Goal: Information Seeking & Learning: Check status

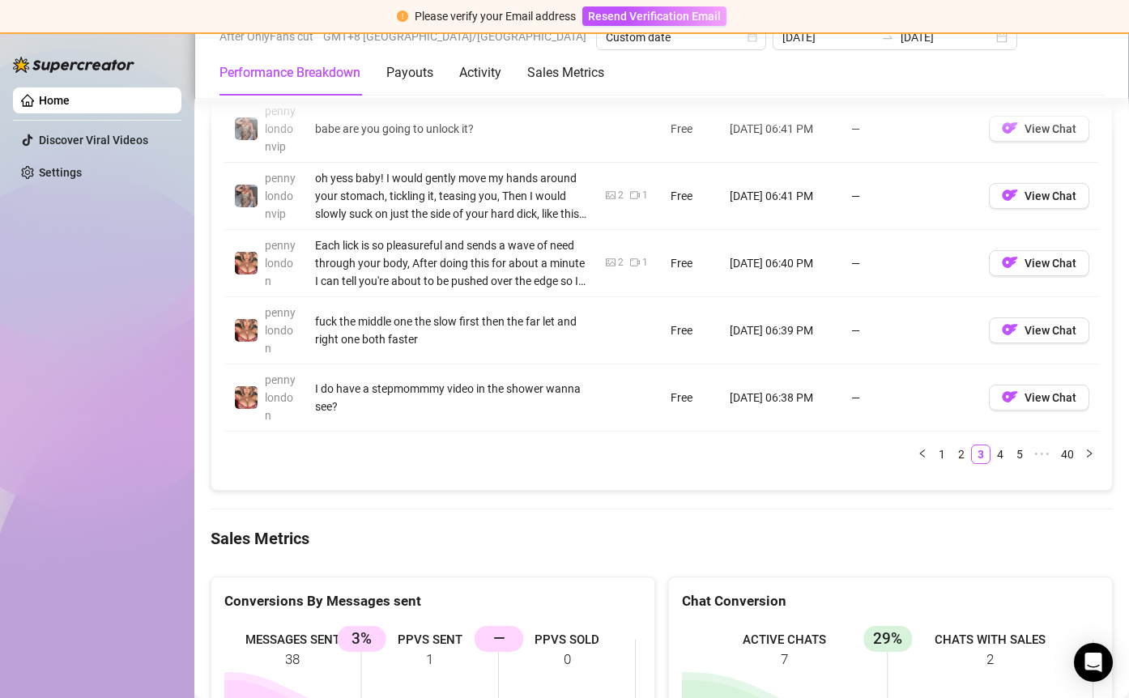
scroll to position [1945, 0]
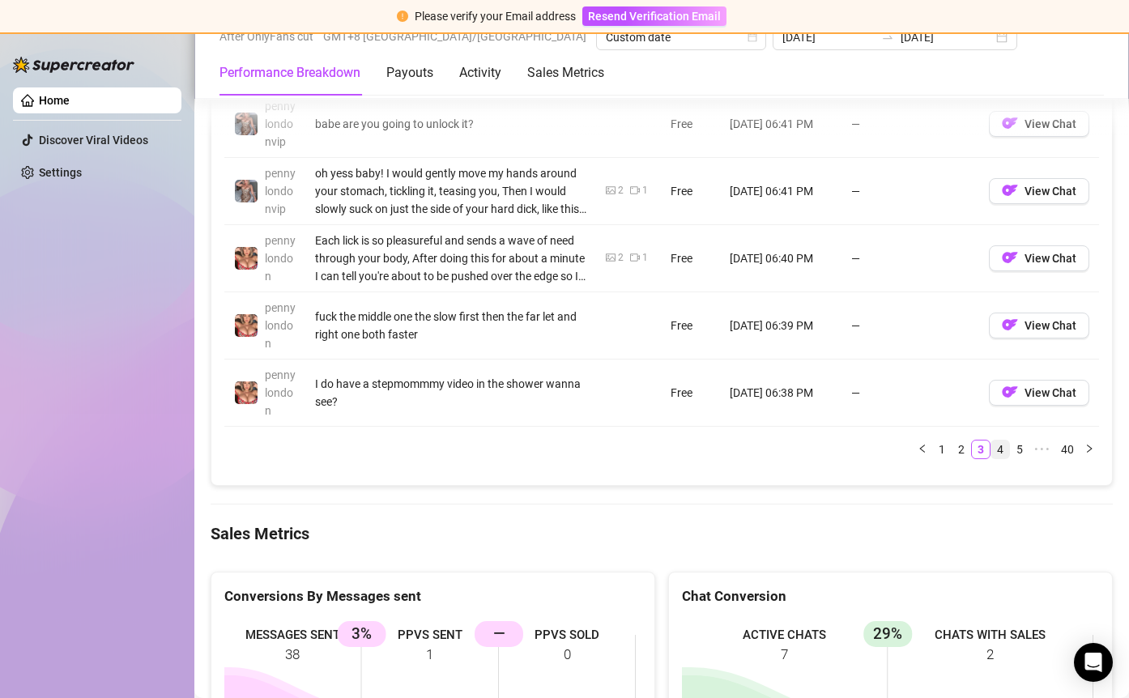
click at [991, 450] on link "4" at bounding box center [1000, 449] width 18 height 18
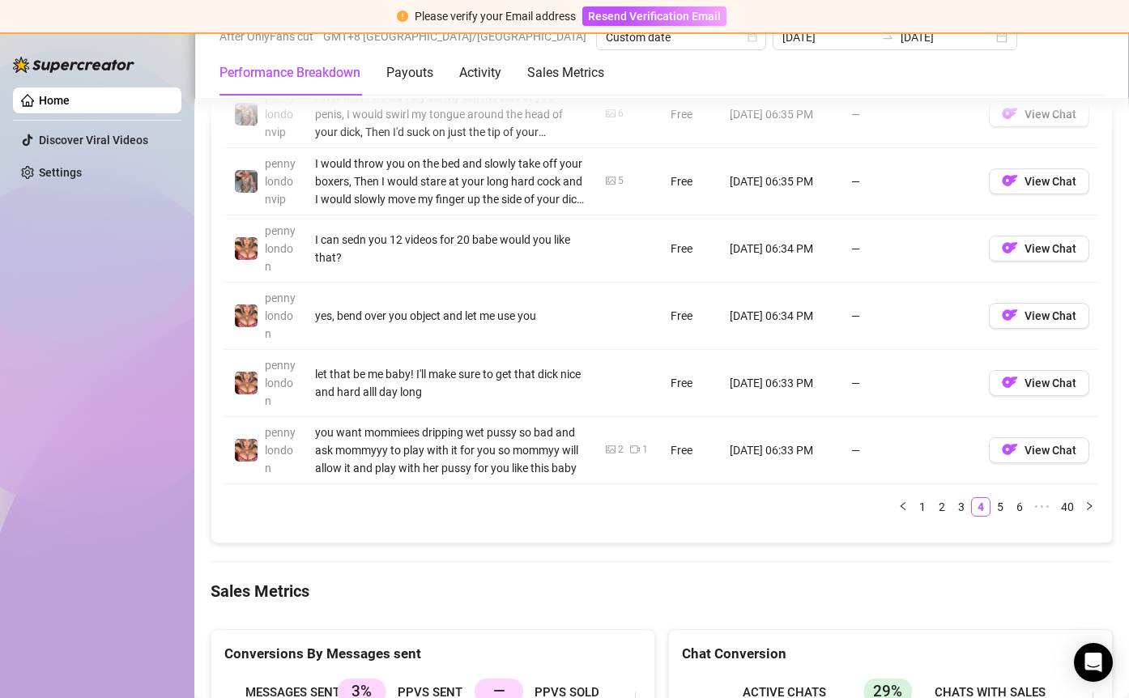
scroll to position [1950, 0]
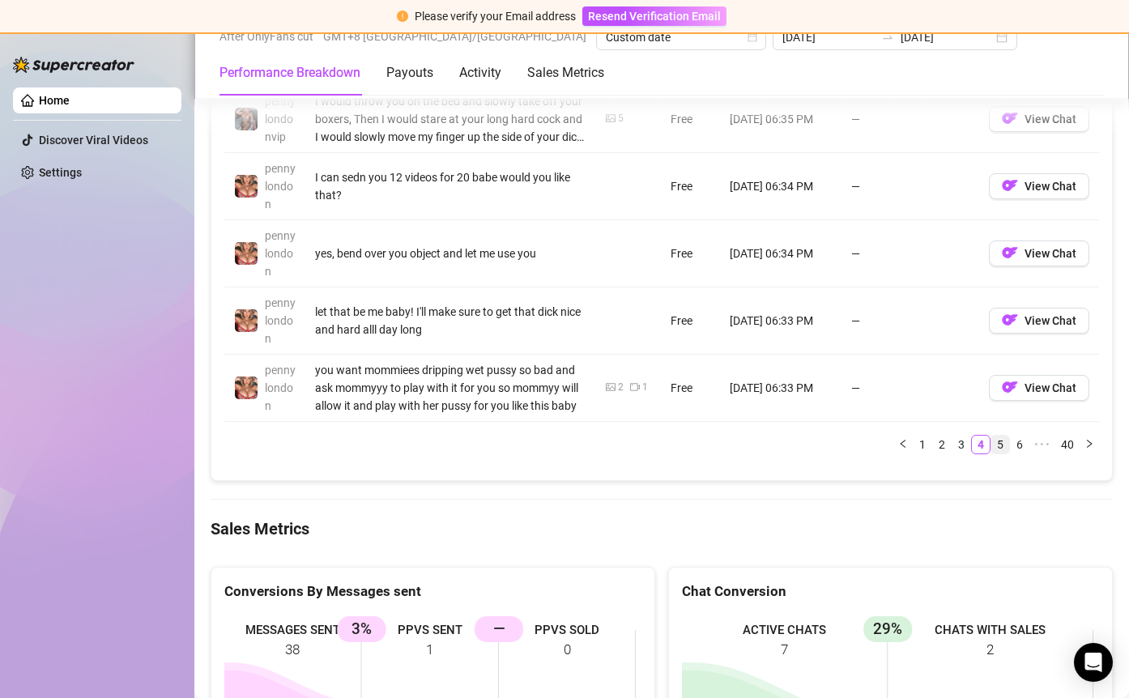
click at [991, 444] on link "5" at bounding box center [1000, 445] width 18 height 18
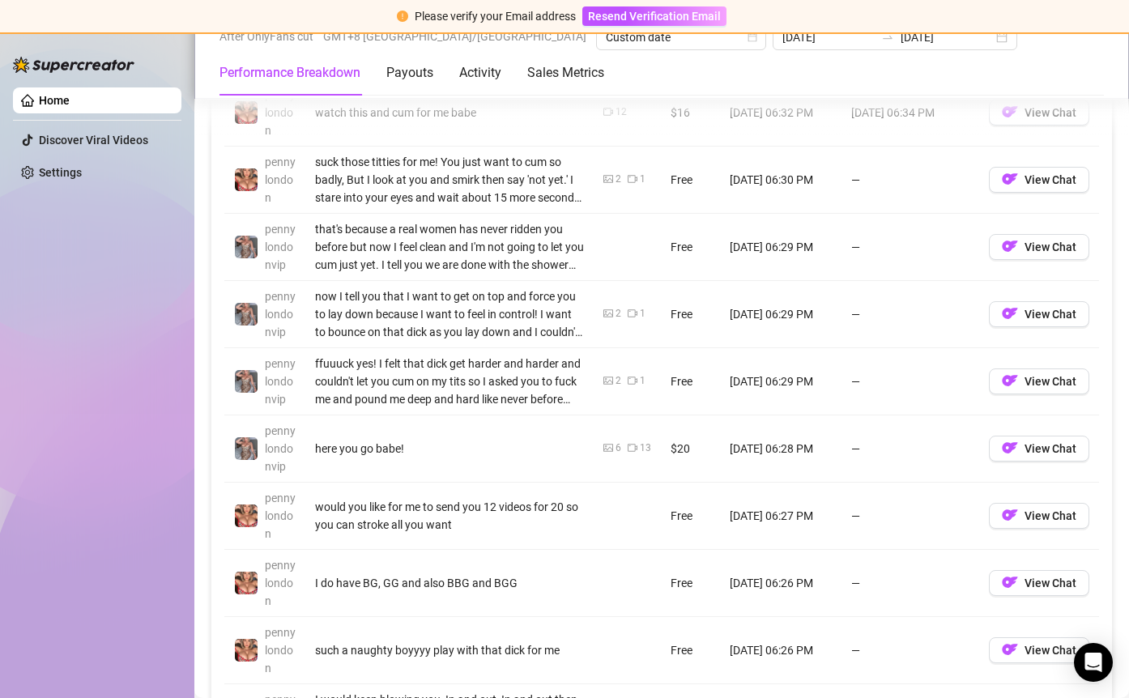
scroll to position [1623, 0]
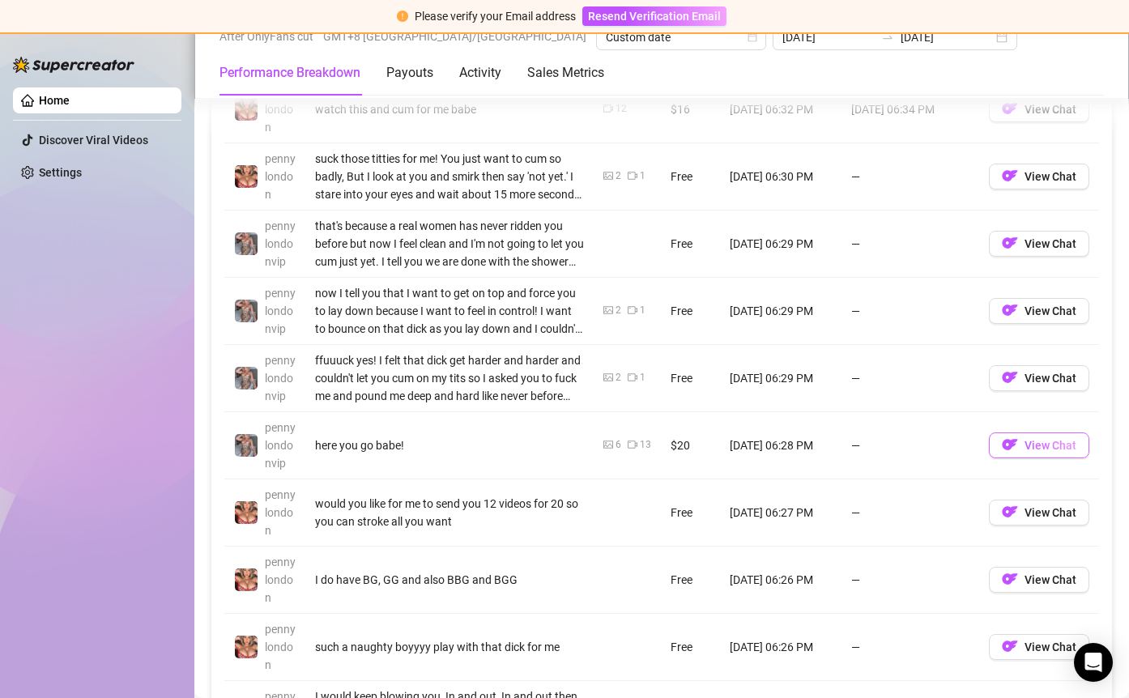
click at [1024, 447] on span "View Chat" at bounding box center [1050, 445] width 52 height 13
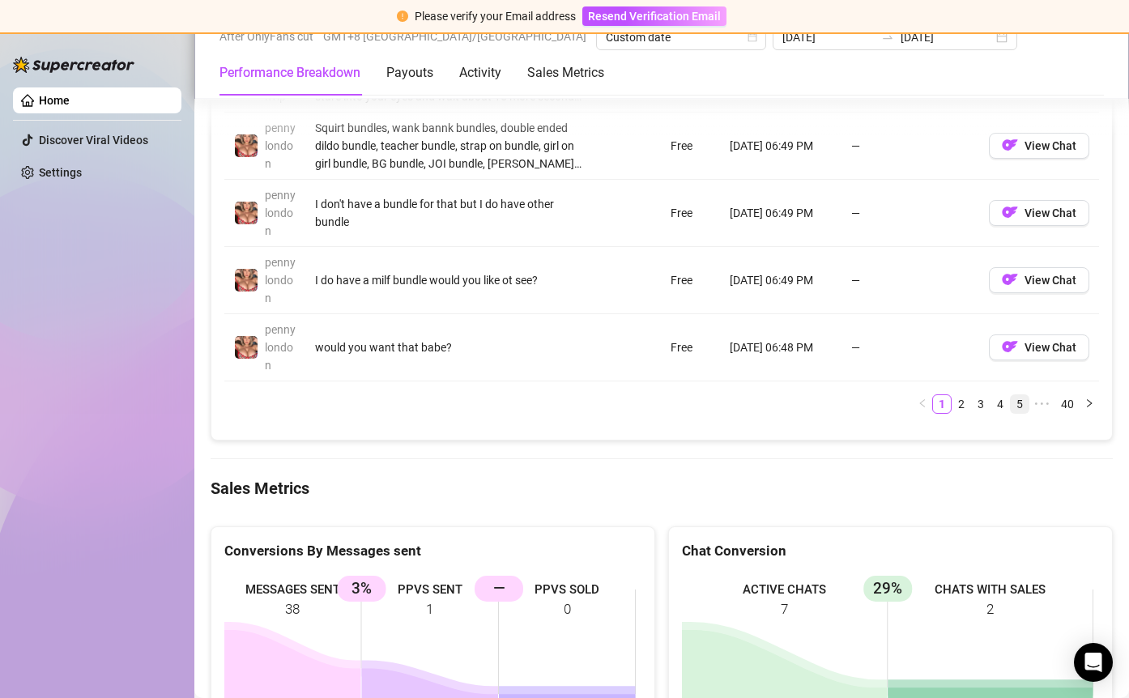
scroll to position [1995, 0]
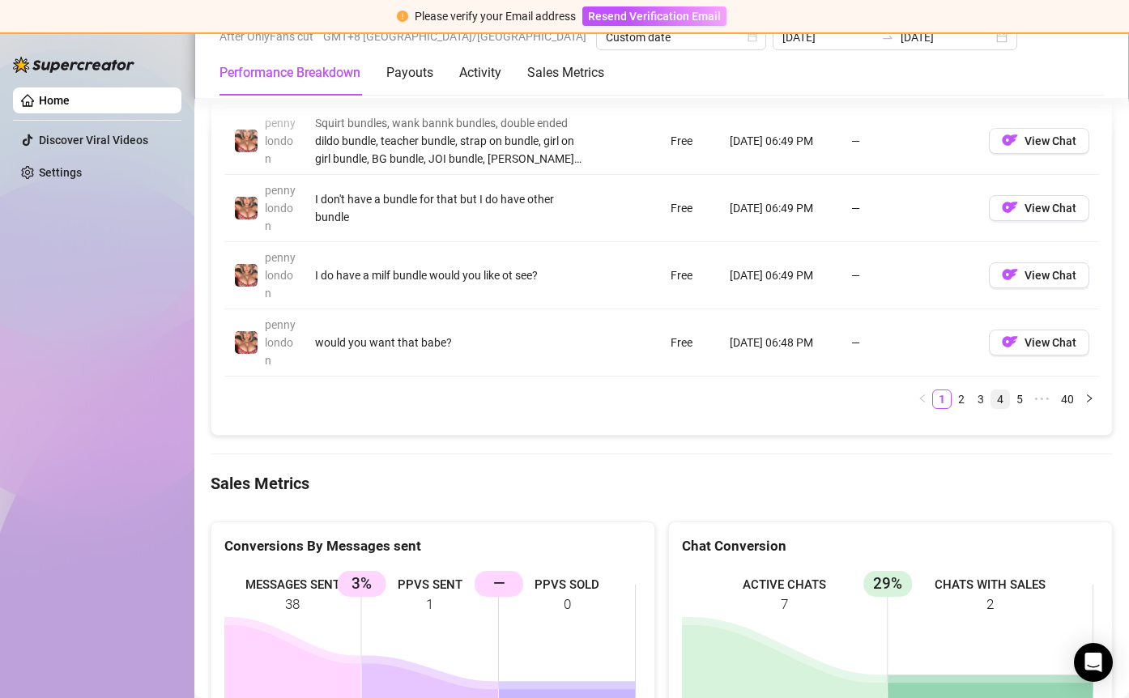
click at [992, 398] on link "4" at bounding box center [1000, 399] width 18 height 18
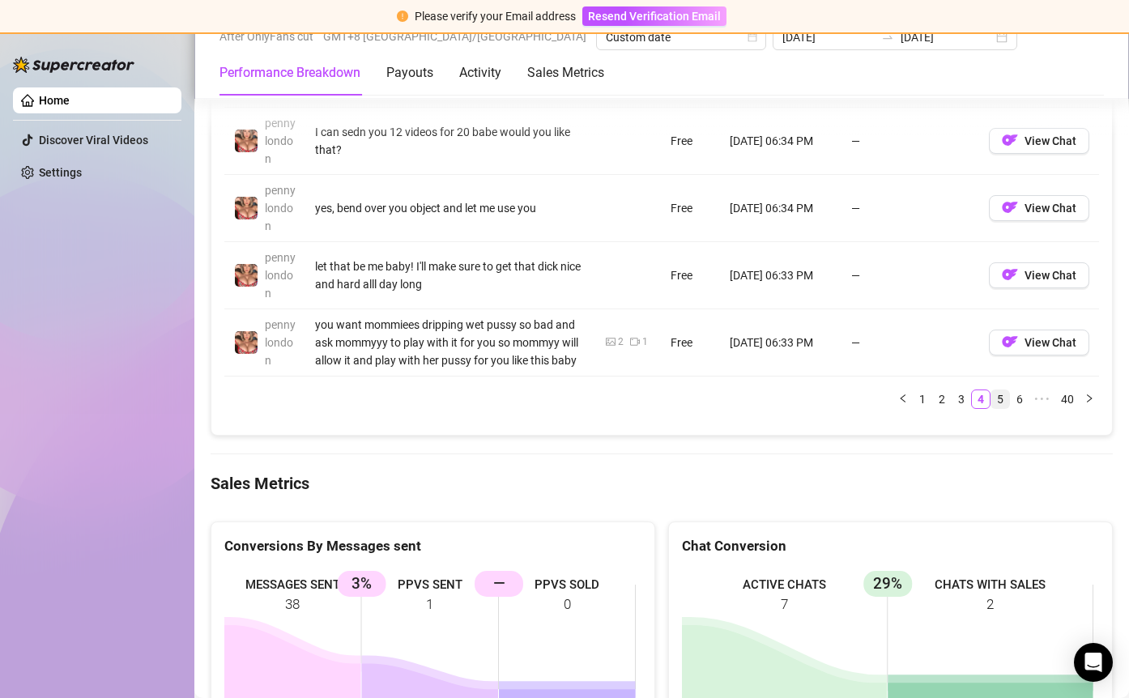
click at [994, 395] on link "5" at bounding box center [1000, 399] width 18 height 18
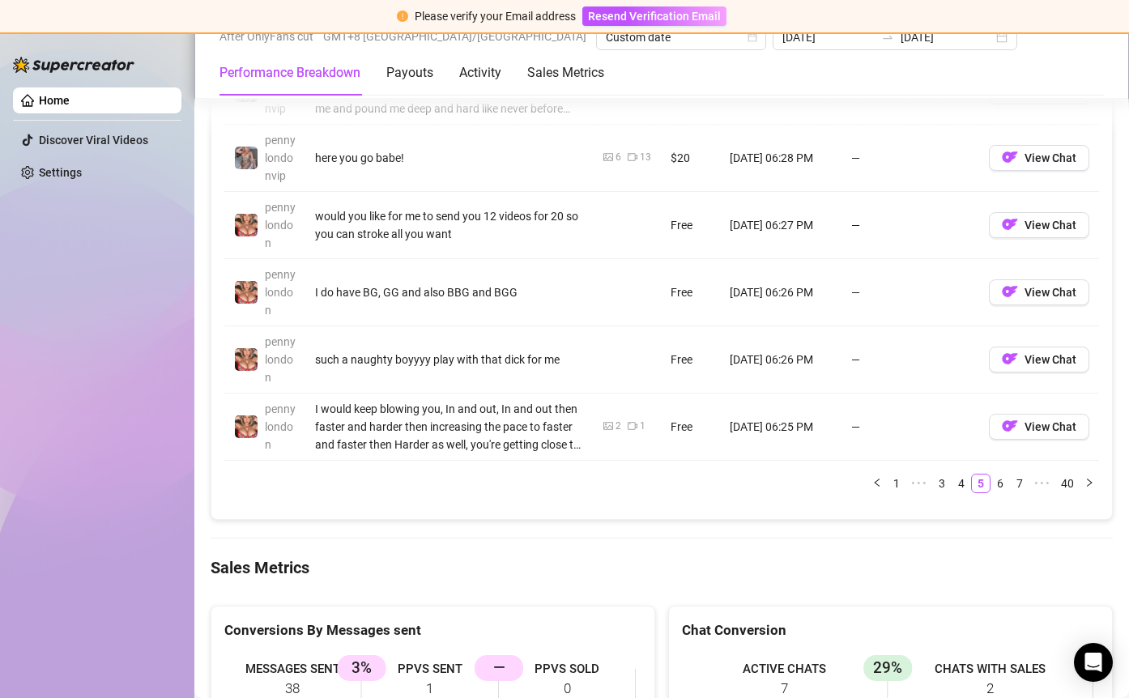
scroll to position [1912, 0]
click at [991, 479] on link "6" at bounding box center [1000, 483] width 18 height 18
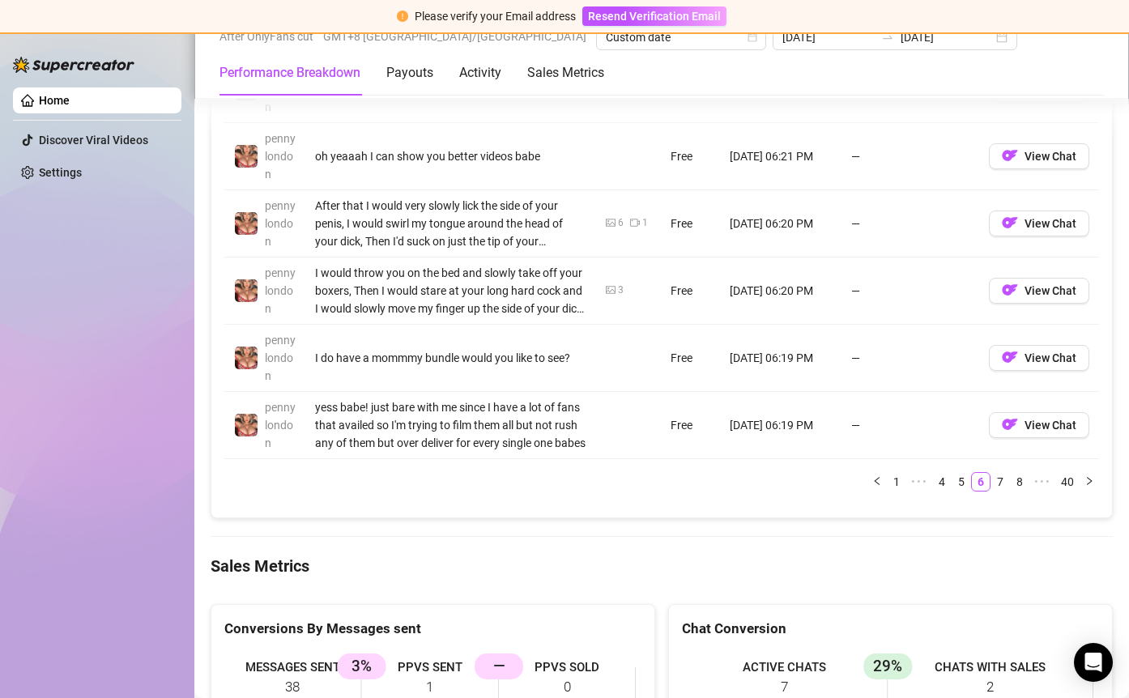
scroll to position [1942, 0]
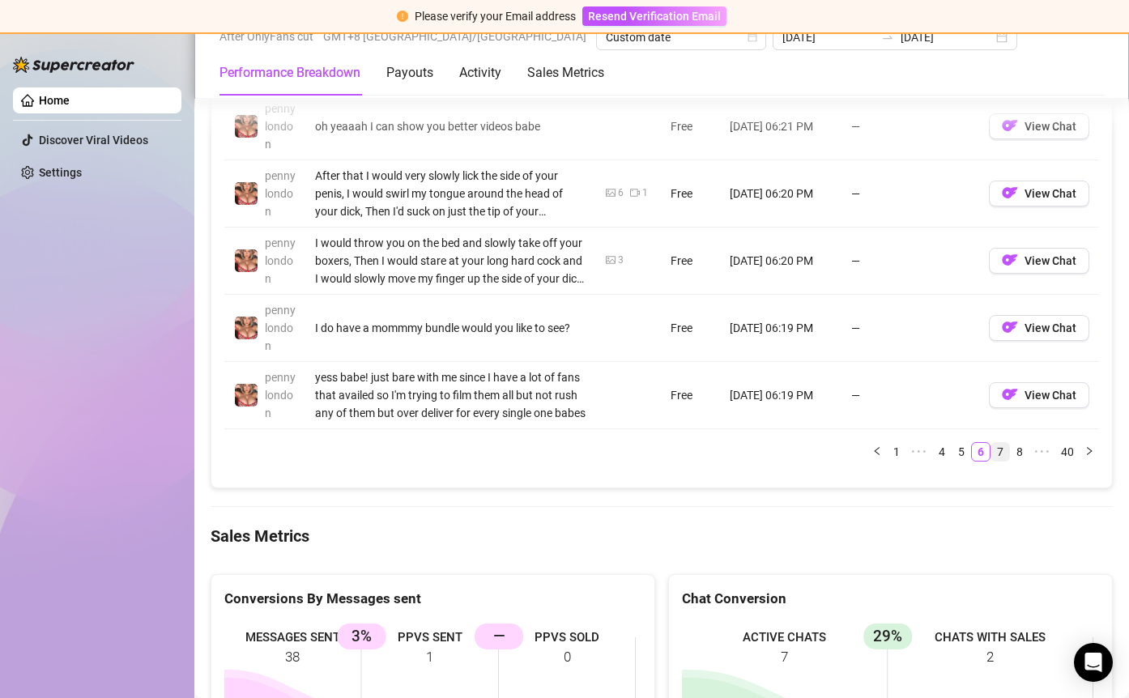
click at [991, 449] on link "7" at bounding box center [1000, 452] width 18 height 18
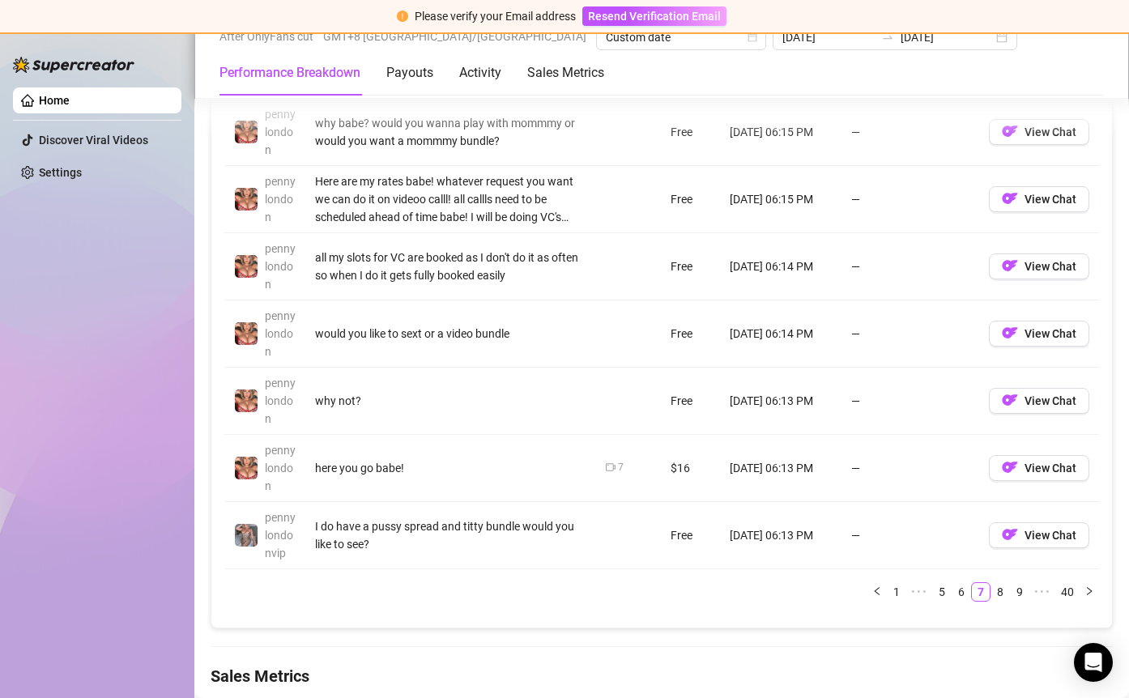
scroll to position [1848, 0]
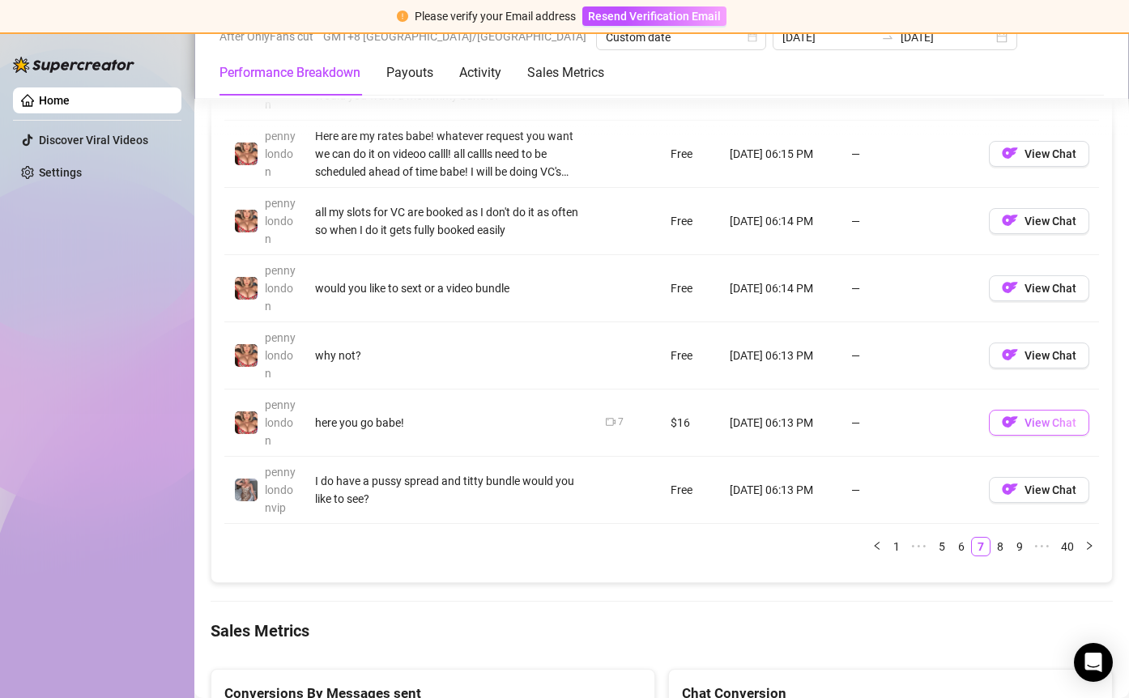
click at [1047, 422] on span "View Chat" at bounding box center [1050, 422] width 52 height 13
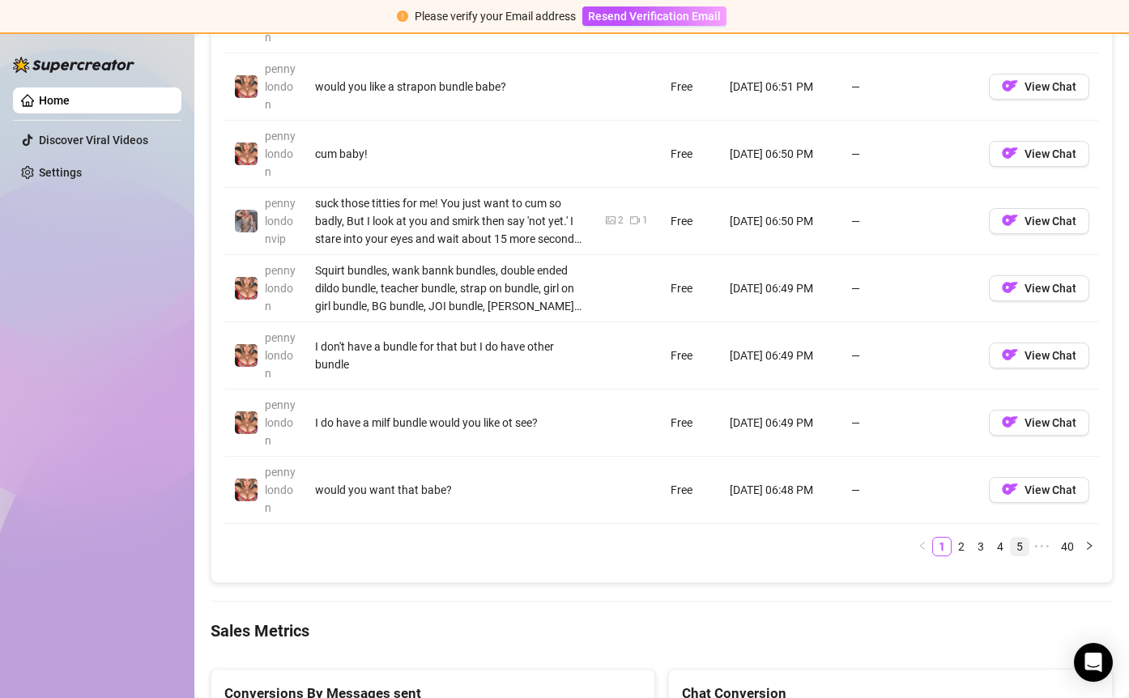
click at [1011, 550] on link "5" at bounding box center [1020, 547] width 18 height 18
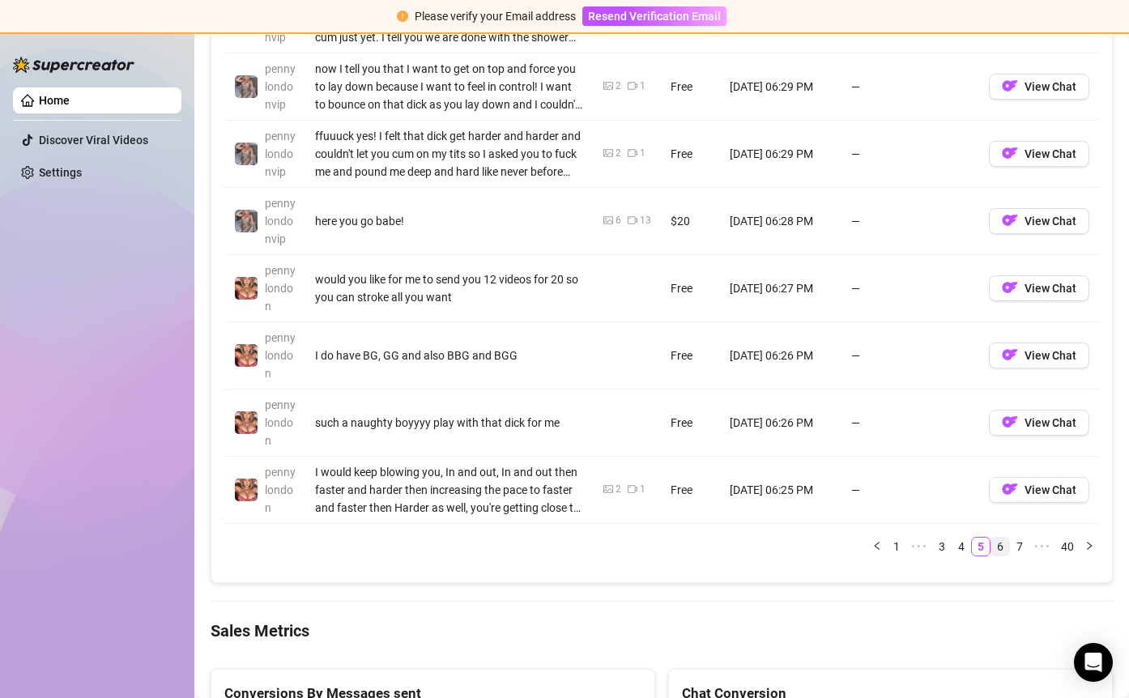
click at [992, 544] on link "6" at bounding box center [1000, 547] width 18 height 18
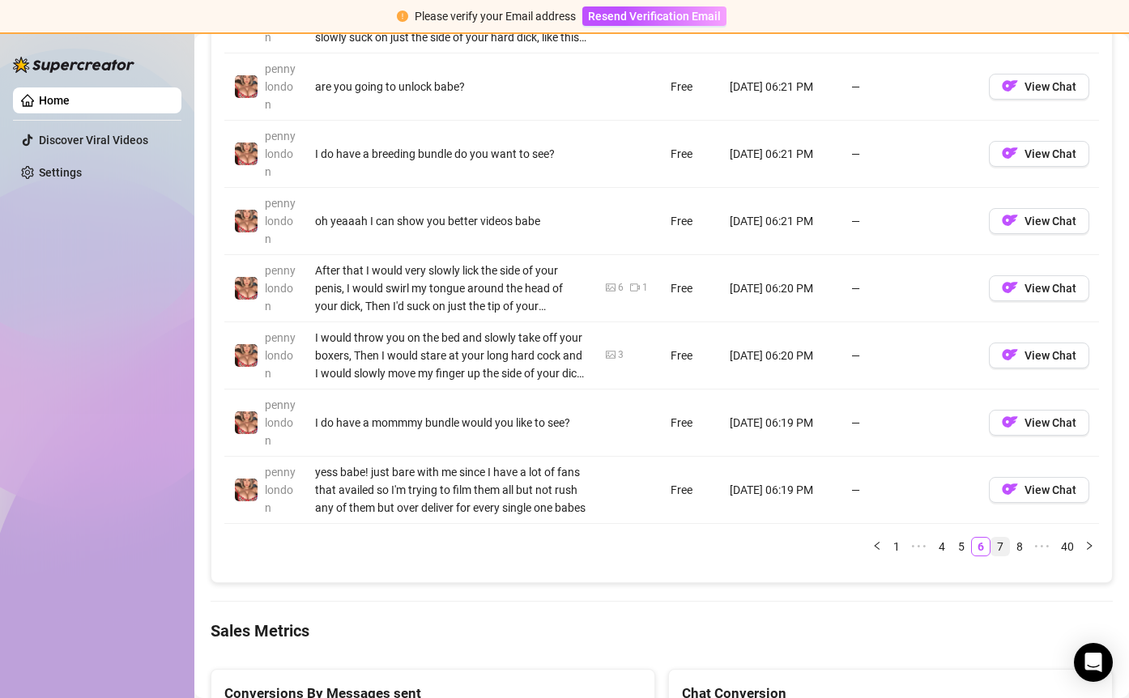
click at [991, 550] on link "7" at bounding box center [1000, 547] width 18 height 18
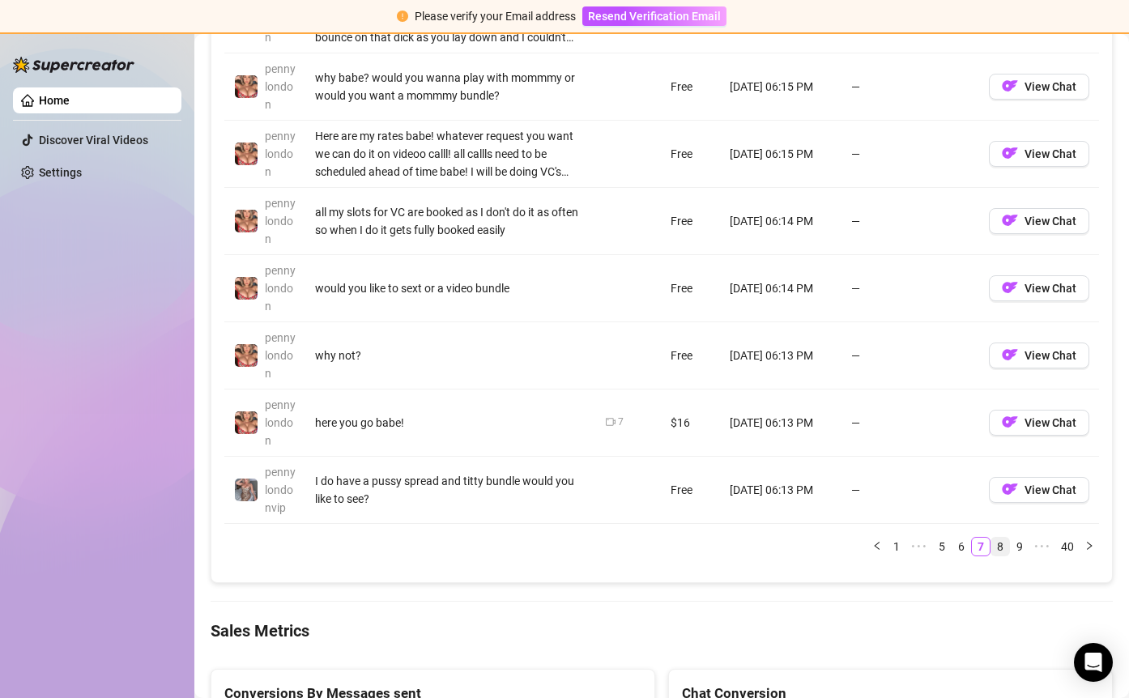
click at [991, 549] on link "8" at bounding box center [1000, 547] width 18 height 18
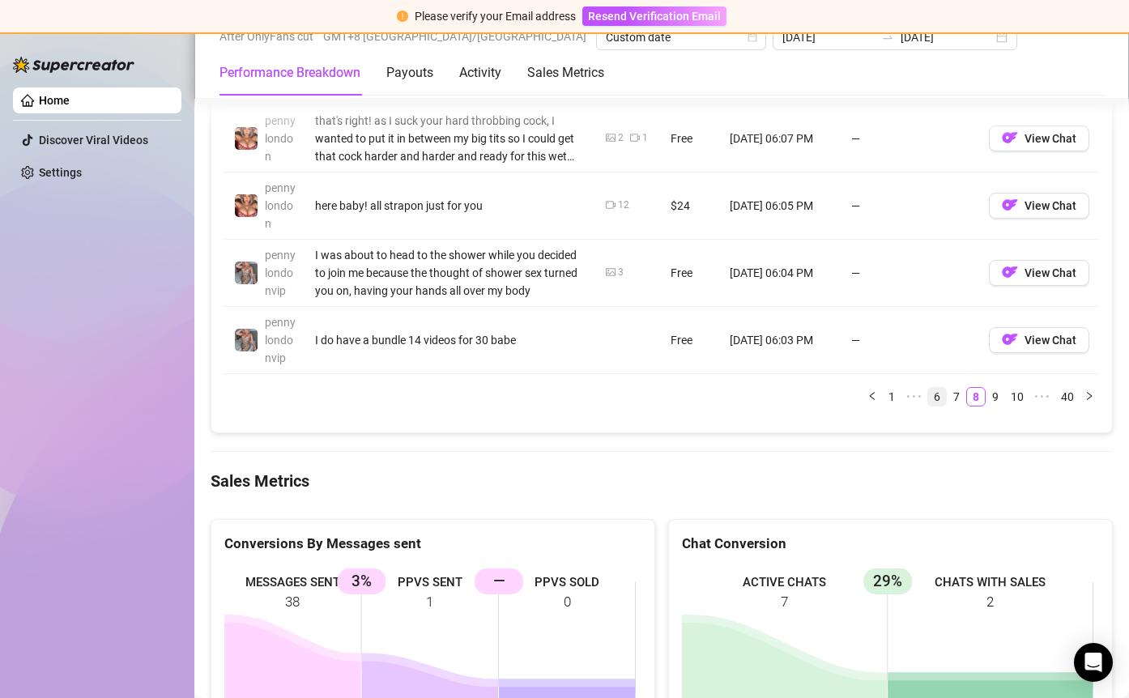
scroll to position [2016, 0]
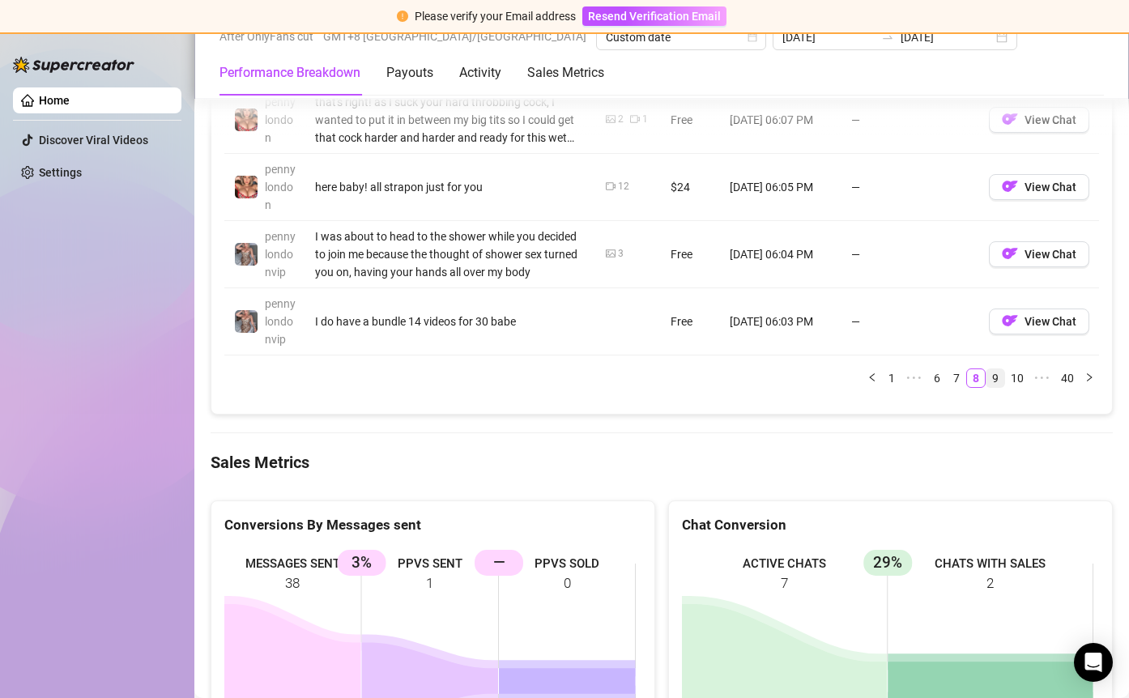
click at [986, 378] on link "9" at bounding box center [995, 378] width 18 height 18
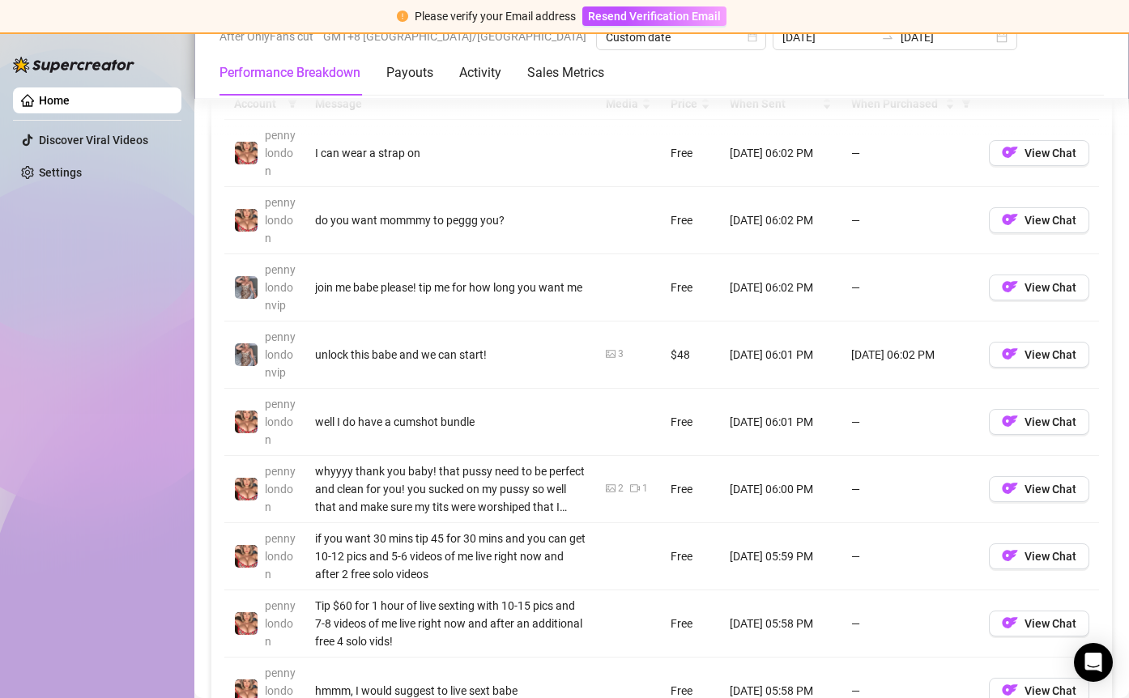
scroll to position [1581, 0]
click at [907, 350] on td "[DATE] 06:02 PM" at bounding box center [910, 354] width 138 height 67
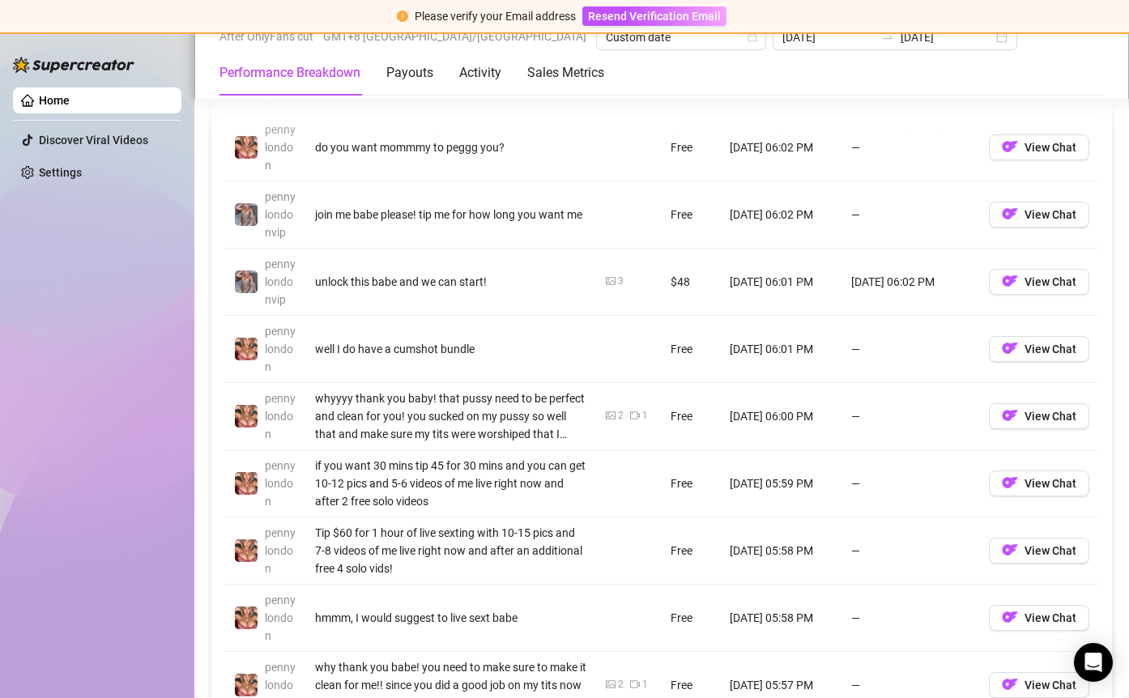
scroll to position [1750, 0]
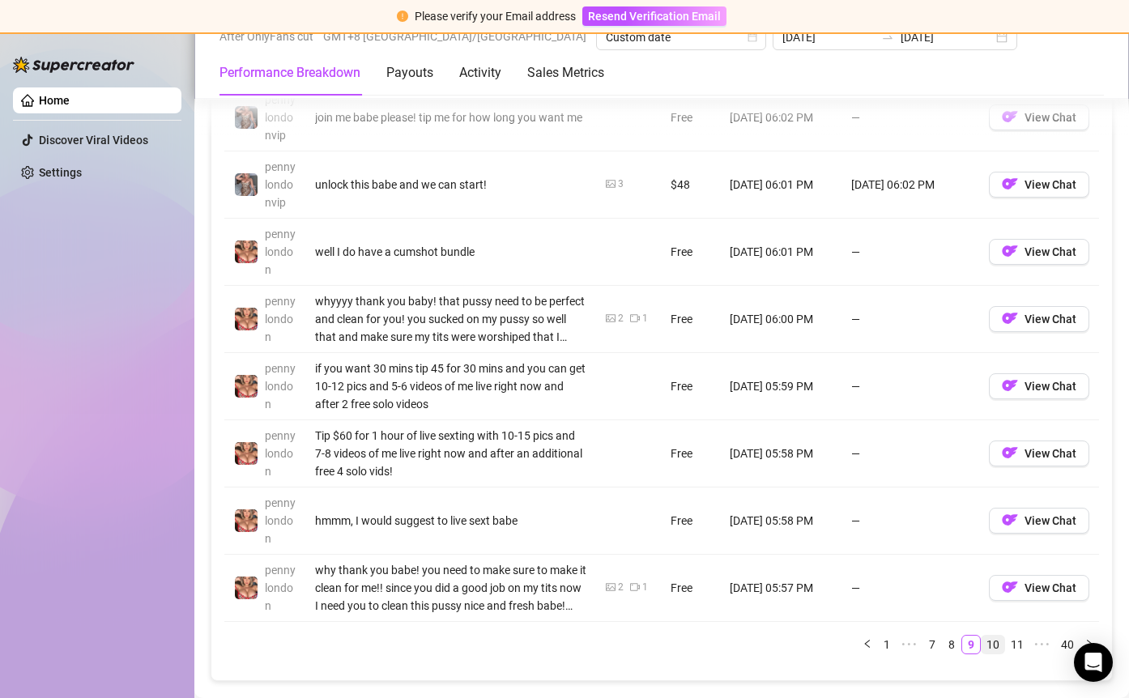
click at [981, 645] on link "10" at bounding box center [992, 645] width 23 height 18
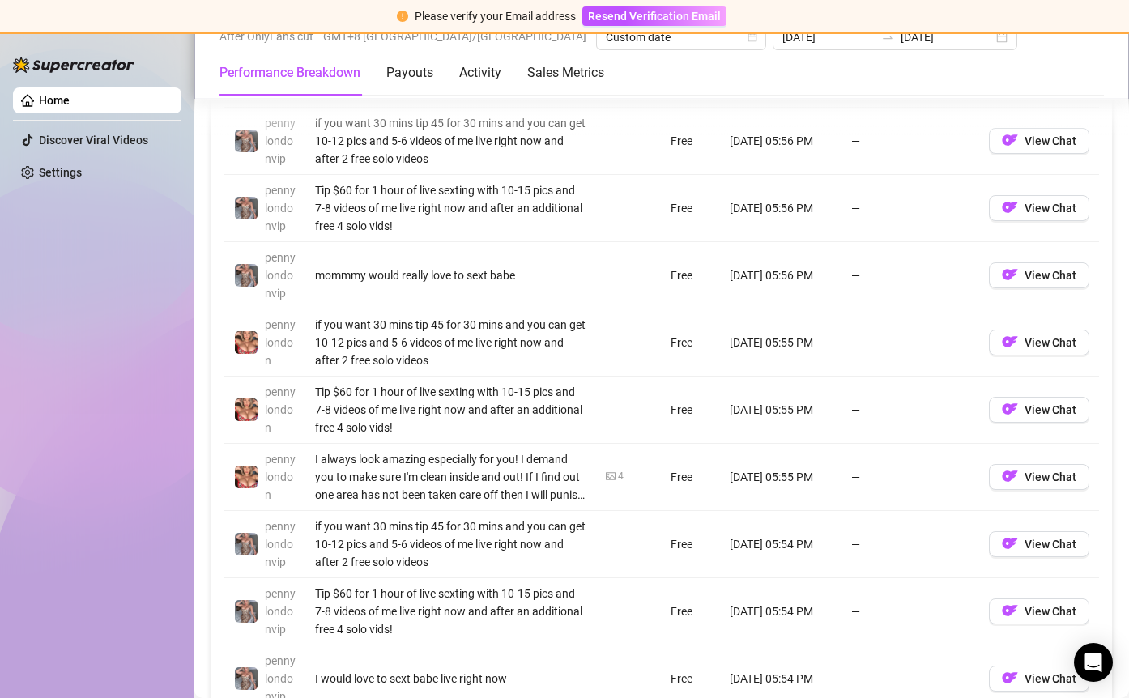
scroll to position [1985, 0]
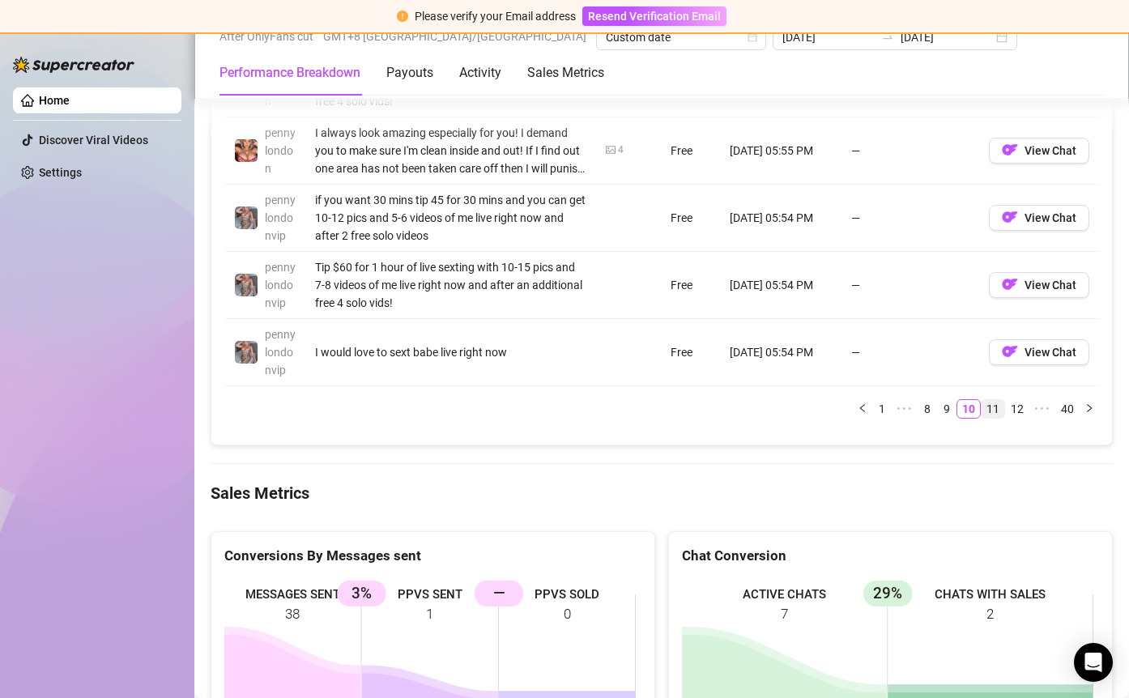
click at [981, 408] on link "11" at bounding box center [992, 409] width 23 height 18
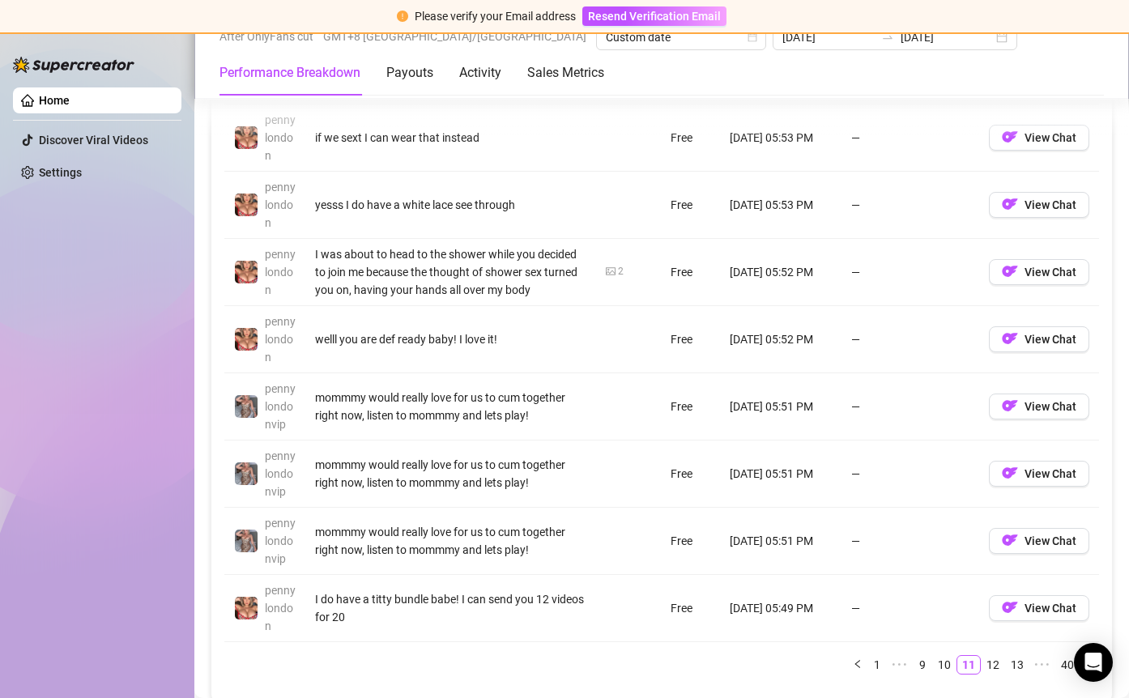
scroll to position [1757, 0]
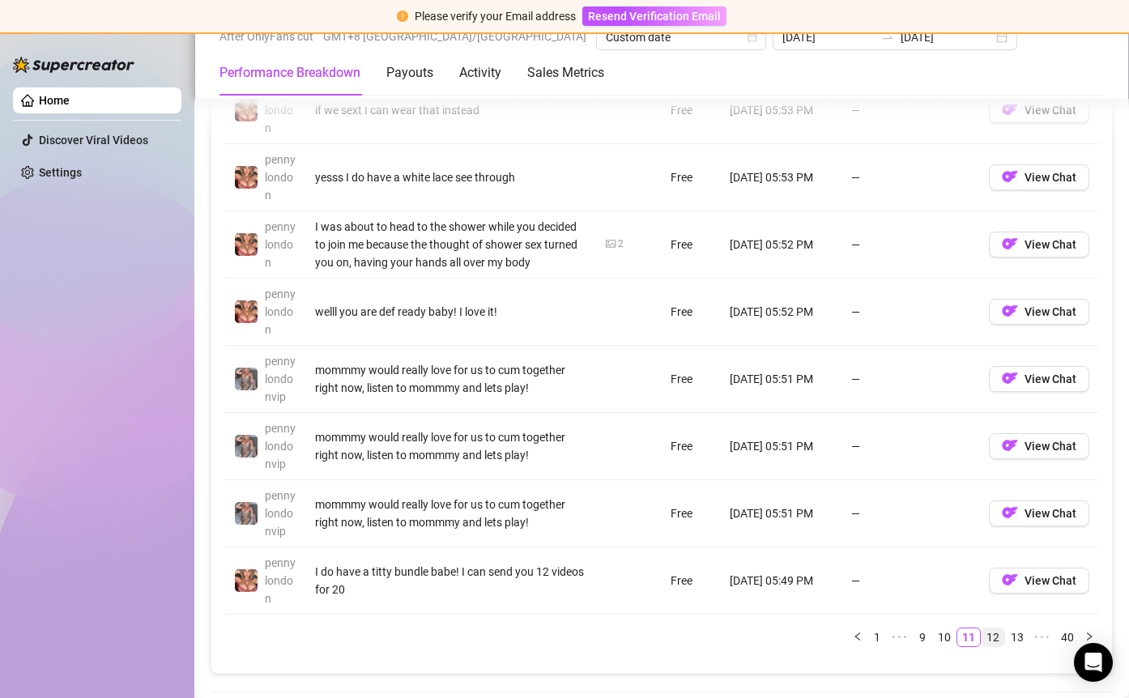
click at [981, 638] on link "12" at bounding box center [992, 637] width 23 height 18
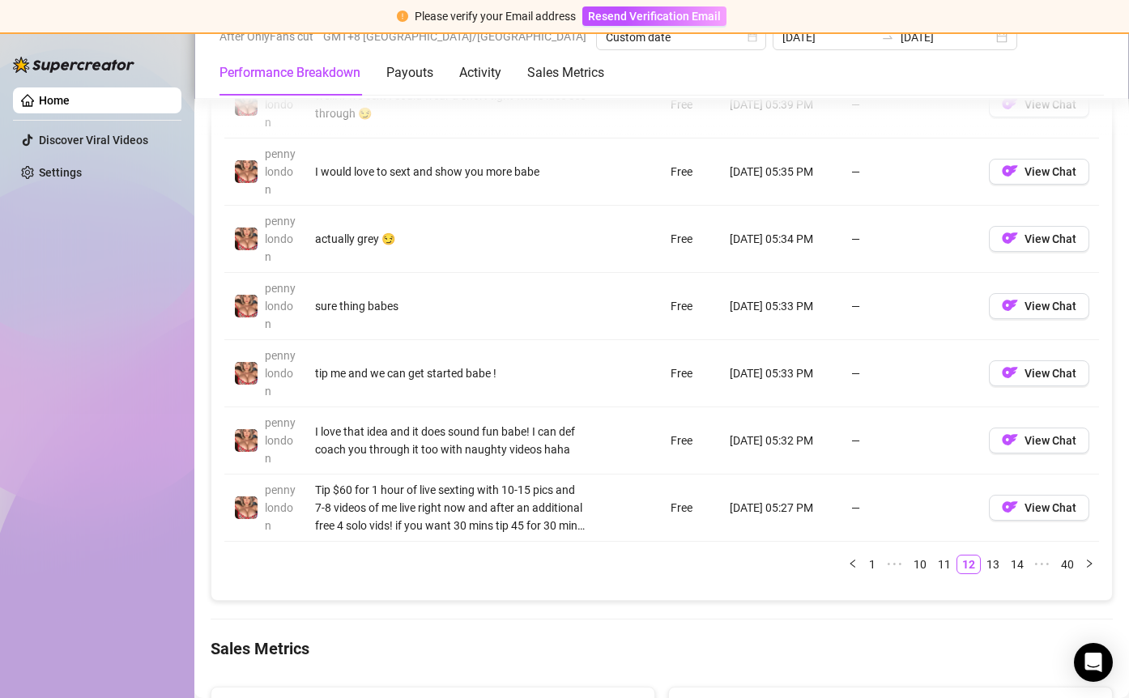
scroll to position [1874, 0]
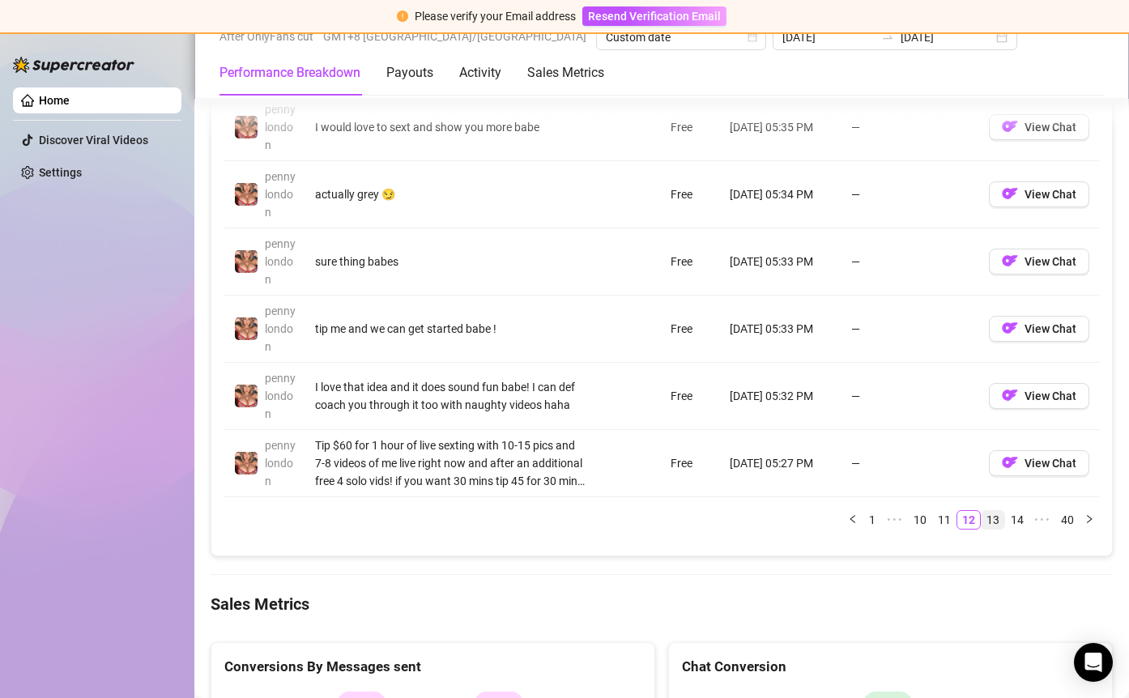
click at [981, 524] on link "13" at bounding box center [992, 520] width 23 height 18
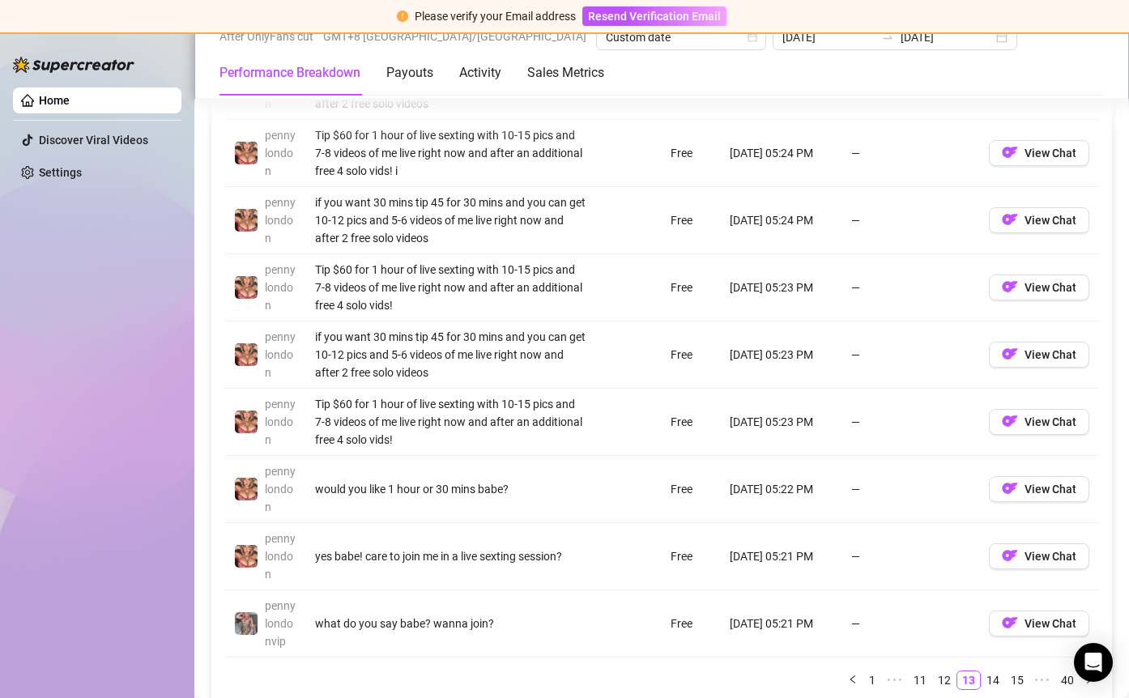
scroll to position [1742, 0]
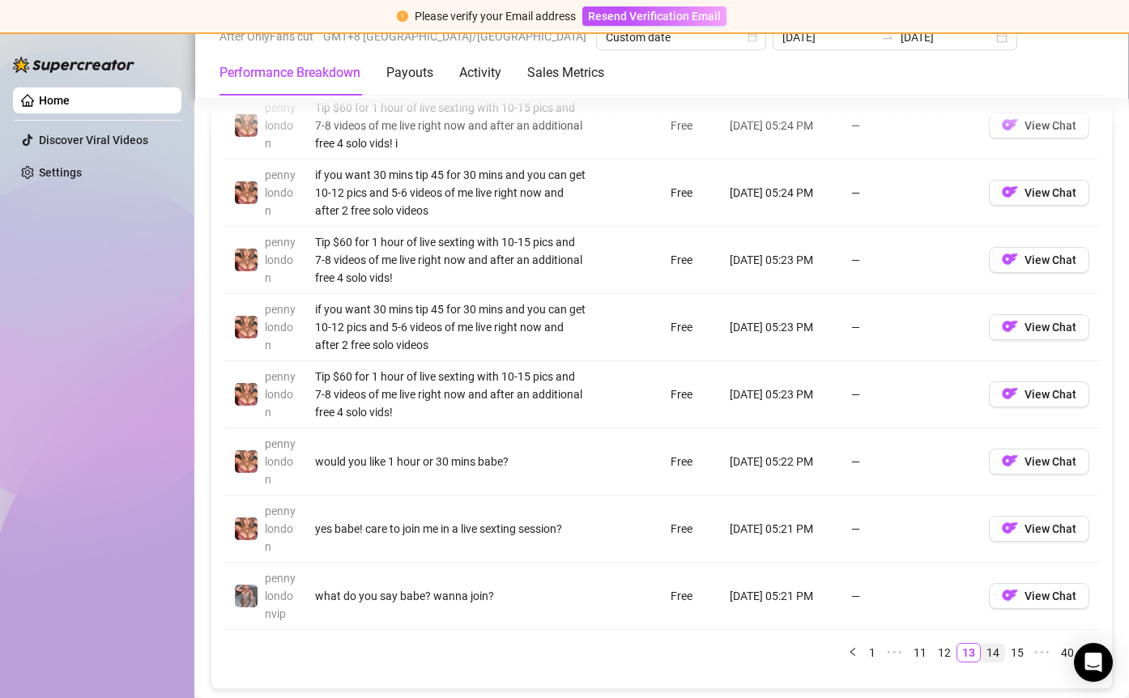
click at [981, 653] on link "14" at bounding box center [992, 653] width 23 height 18
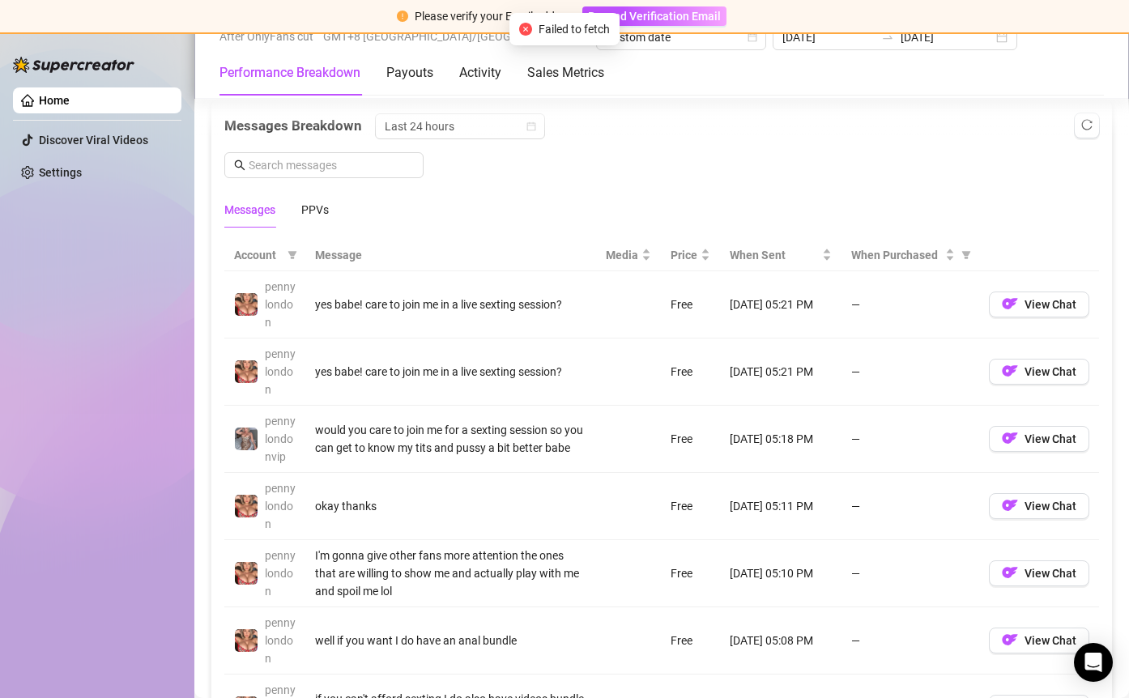
scroll to position [1425, 0]
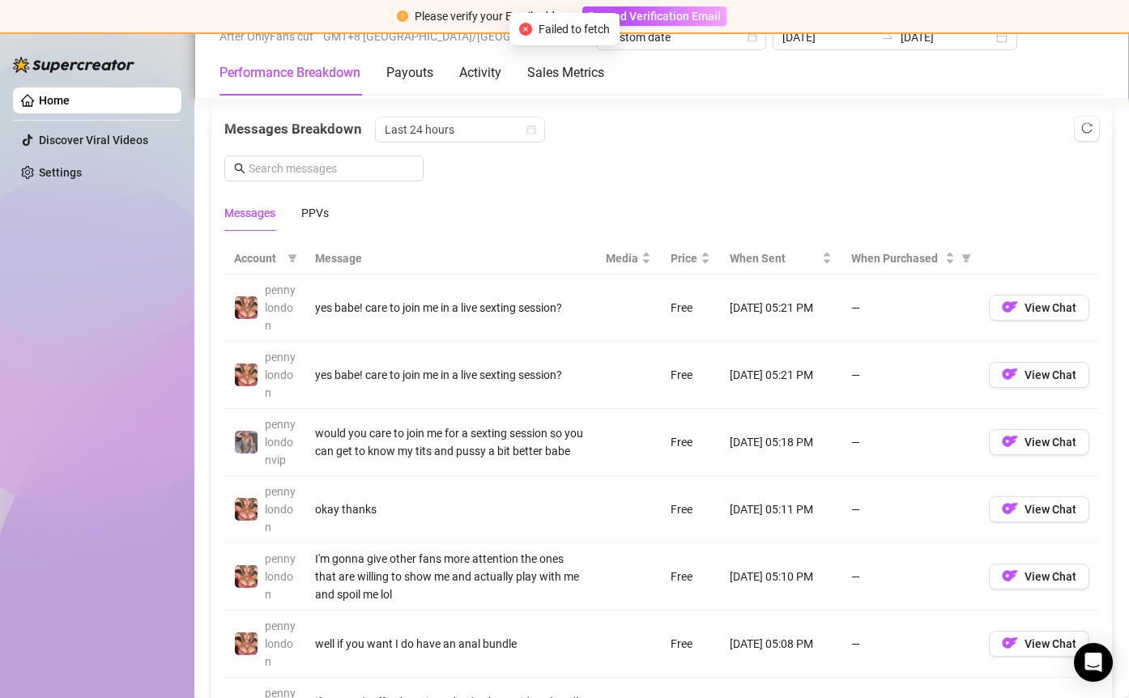
click at [526, 29] on icon "close-circle" at bounding box center [525, 29] width 13 height 13
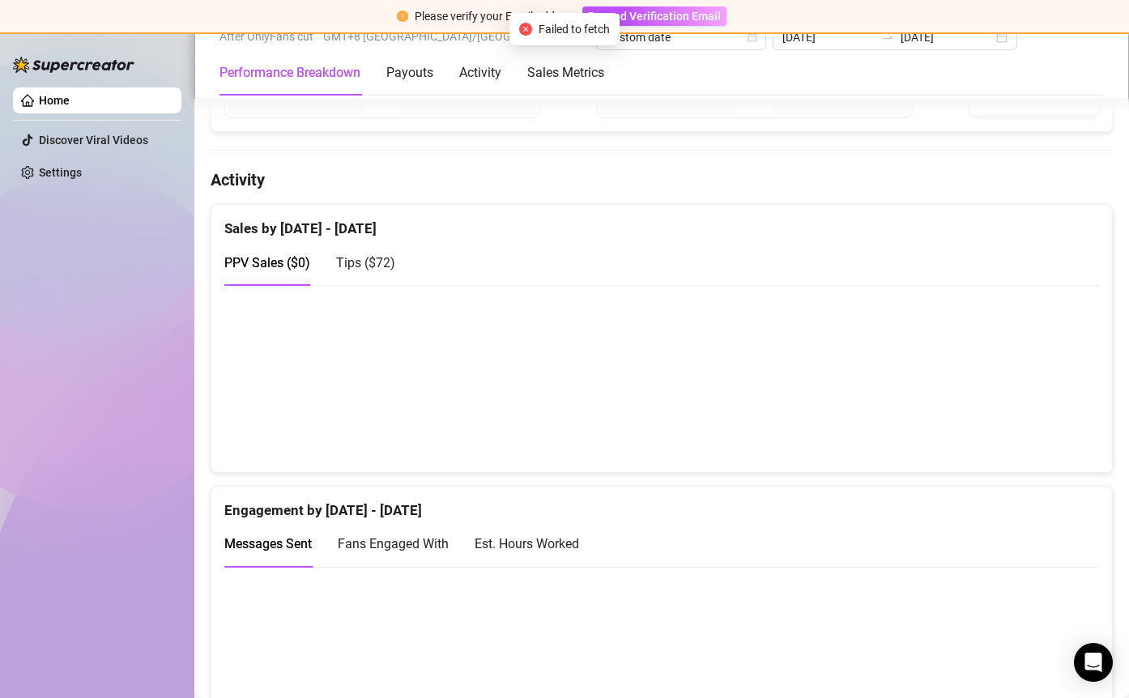
scroll to position [0, 0]
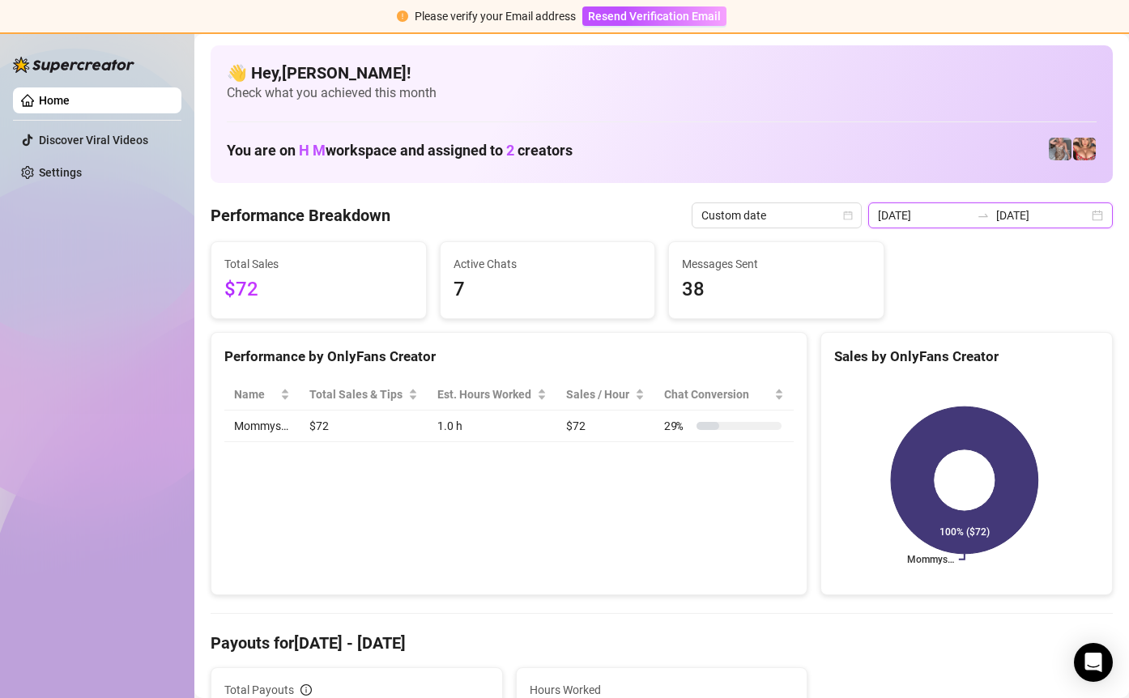
click at [1040, 214] on input "[DATE]" at bounding box center [1042, 215] width 92 height 18
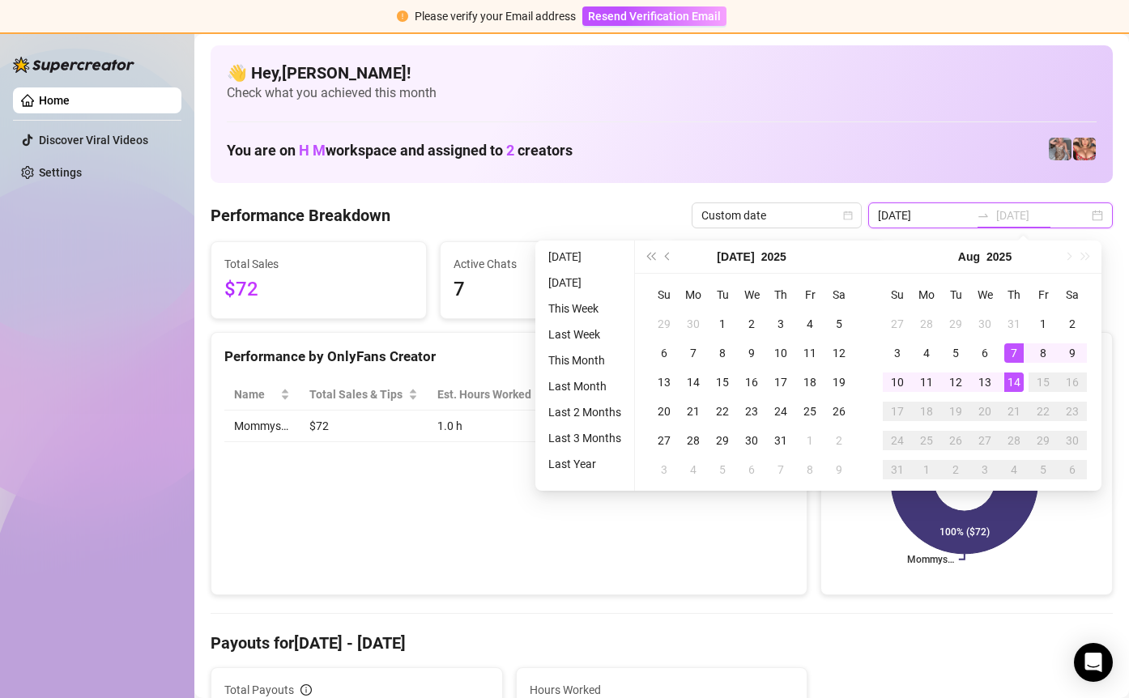
type input "[DATE]"
click at [1010, 380] on div "14" at bounding box center [1013, 381] width 19 height 19
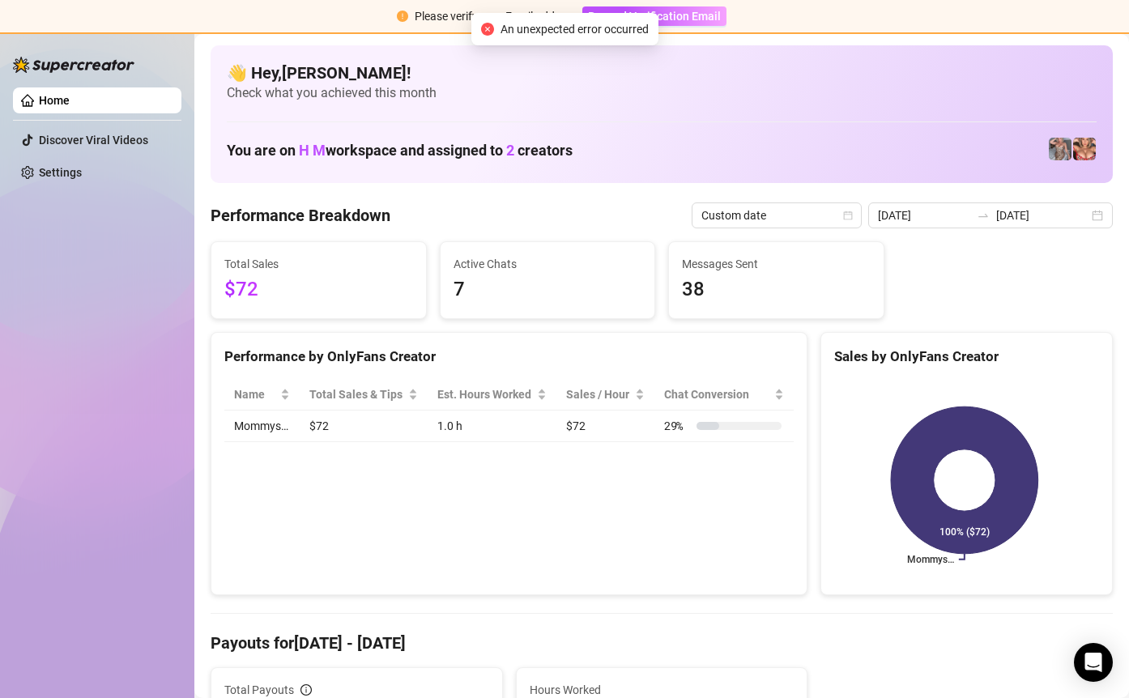
click at [483, 26] on icon "close-circle" at bounding box center [487, 29] width 13 height 13
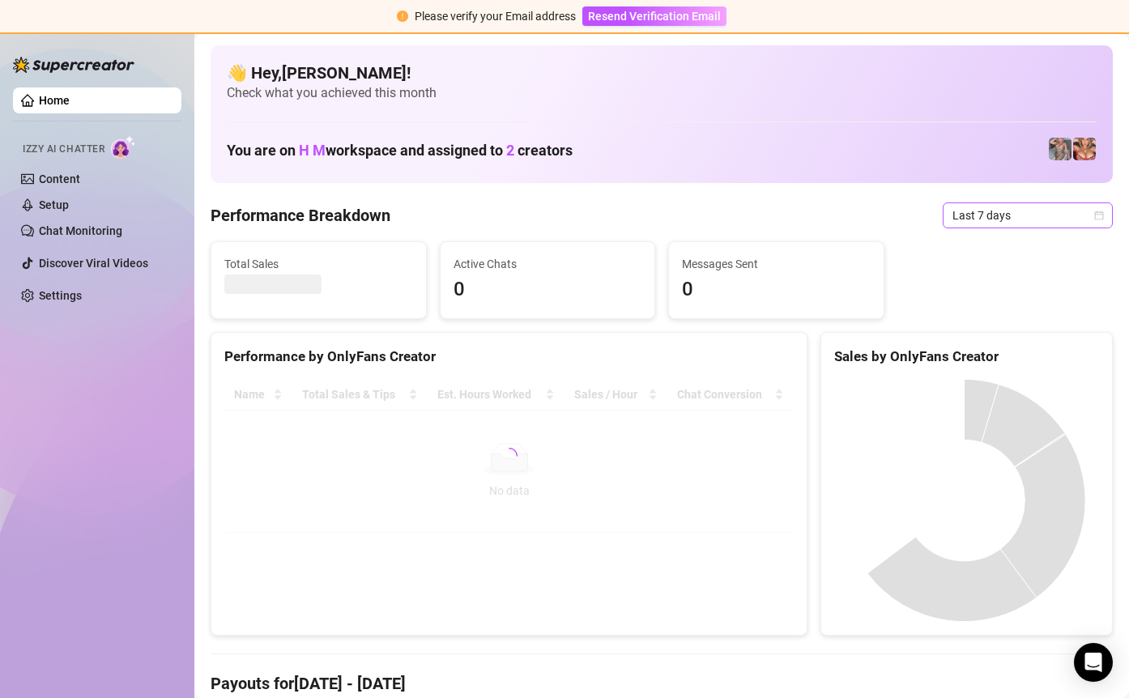
click at [1095, 214] on icon "calendar" at bounding box center [1099, 215] width 9 height 9
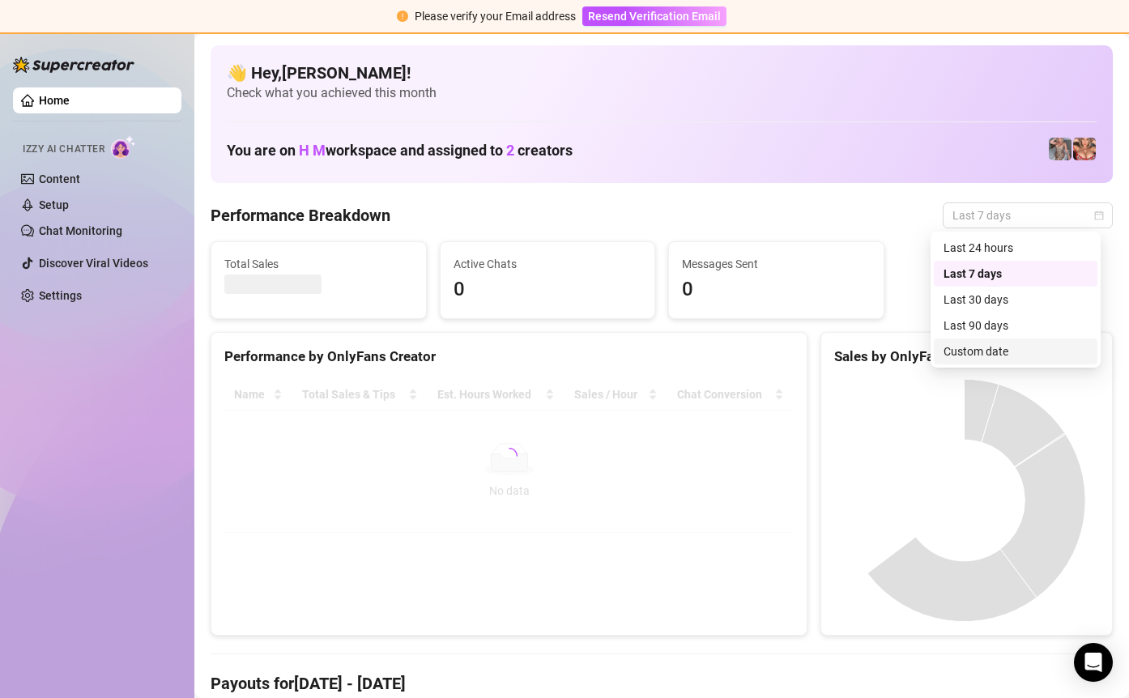
click at [1033, 351] on div "Custom date" at bounding box center [1015, 352] width 144 height 18
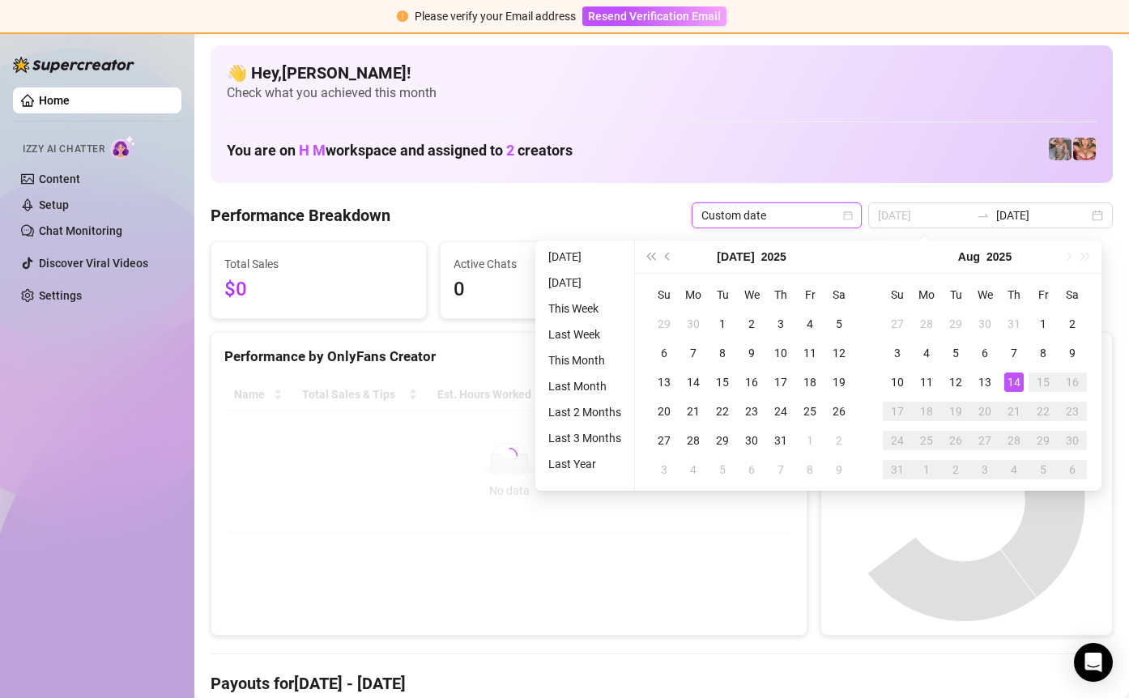
type input "[DATE]"
click at [1015, 373] on div "14" at bounding box center [1013, 381] width 19 height 19
click at [1015, 374] on div "14" at bounding box center [1013, 381] width 19 height 19
type input "[DATE]"
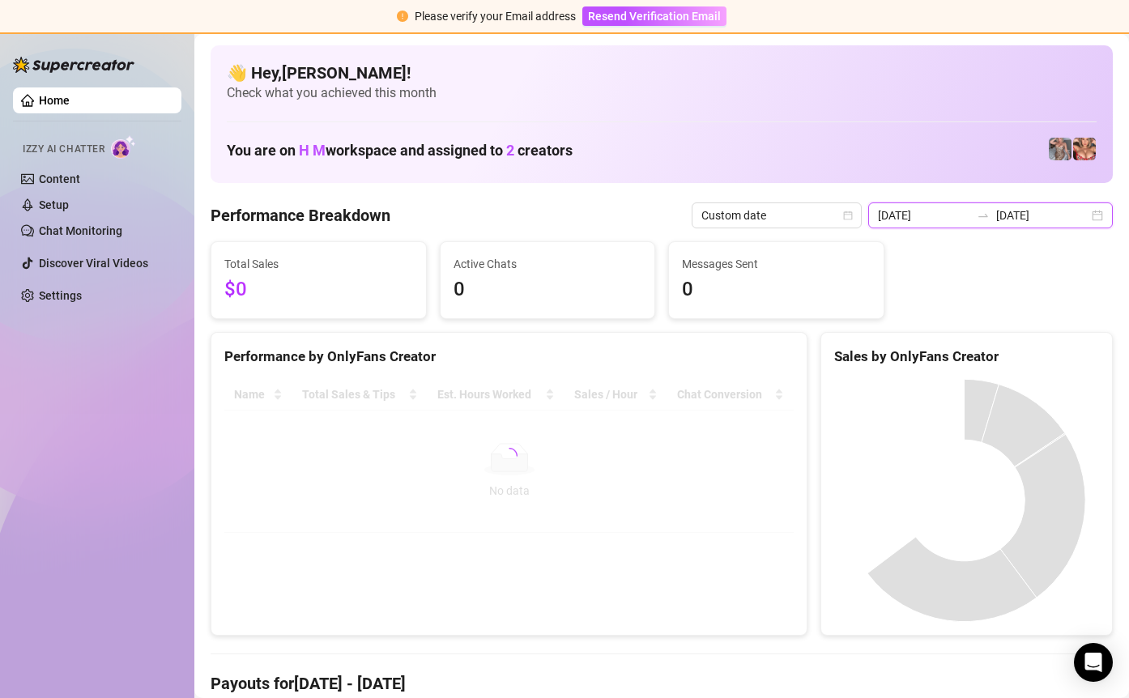
click at [954, 215] on input "[DATE]" at bounding box center [924, 215] width 92 height 18
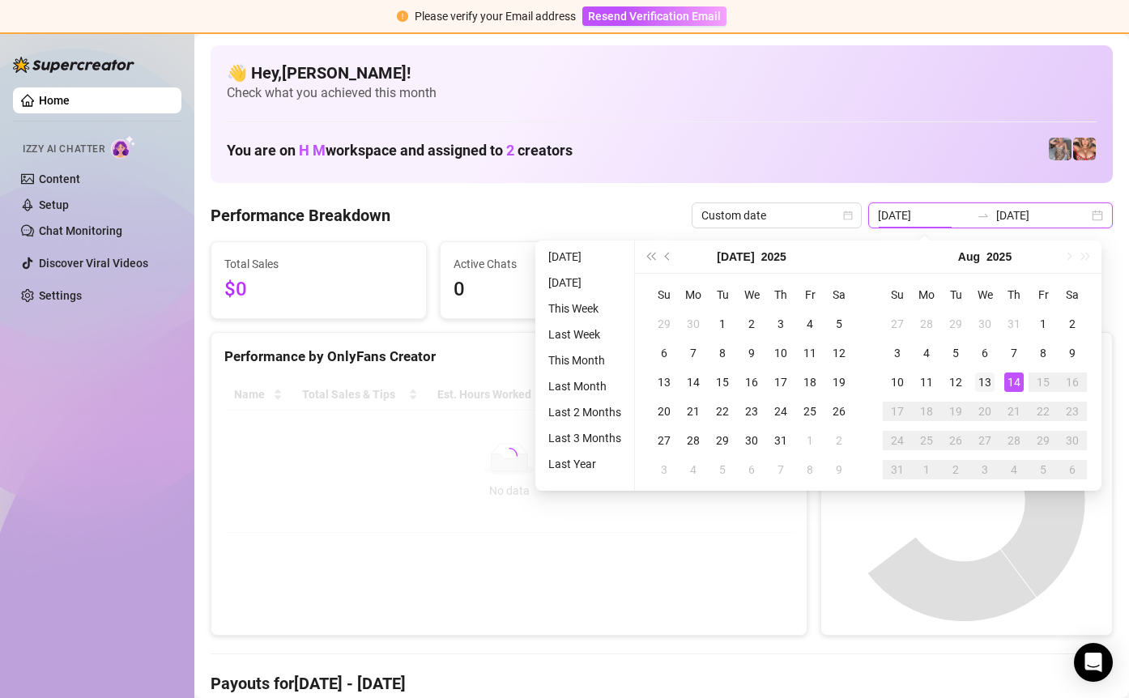
type input "2025-08-13"
click at [985, 386] on div "13" at bounding box center [984, 381] width 19 height 19
click at [985, 385] on div "13" at bounding box center [984, 381] width 19 height 19
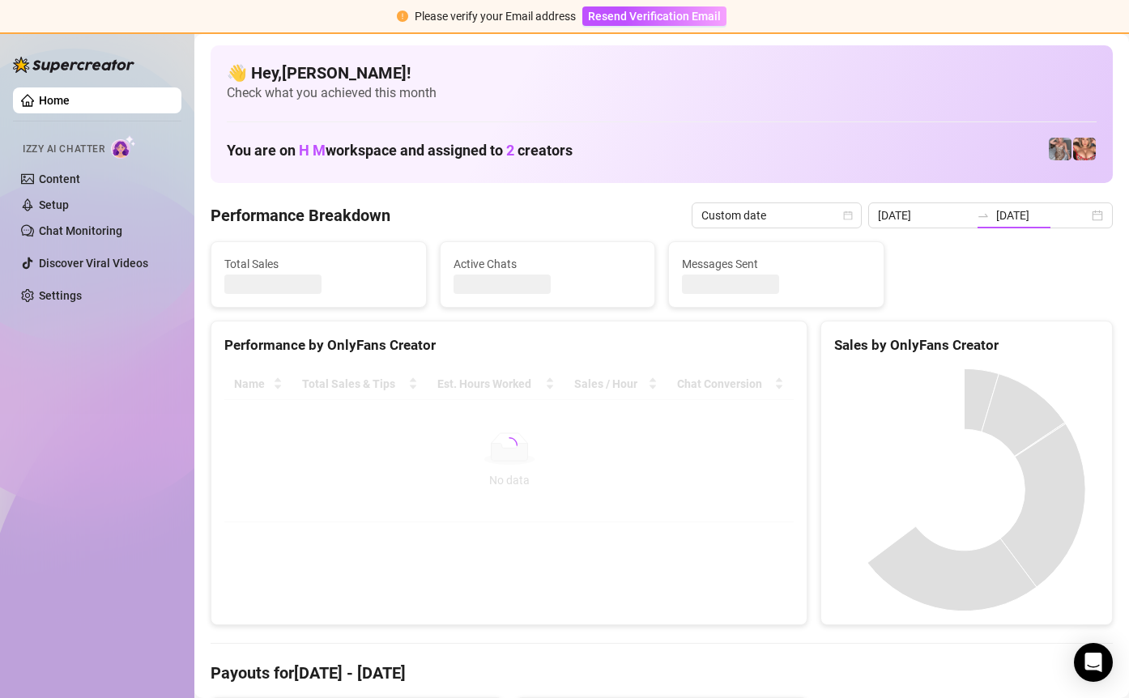
type input "2025-08-13"
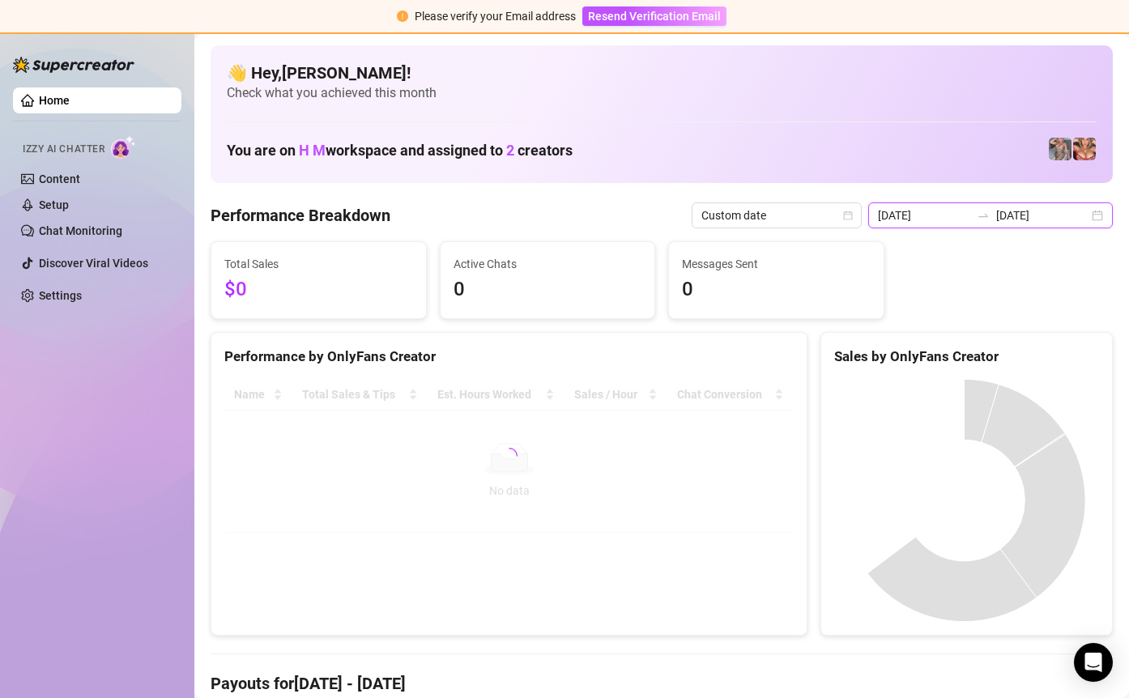
click at [946, 211] on input "2025-08-13" at bounding box center [924, 215] width 92 height 18
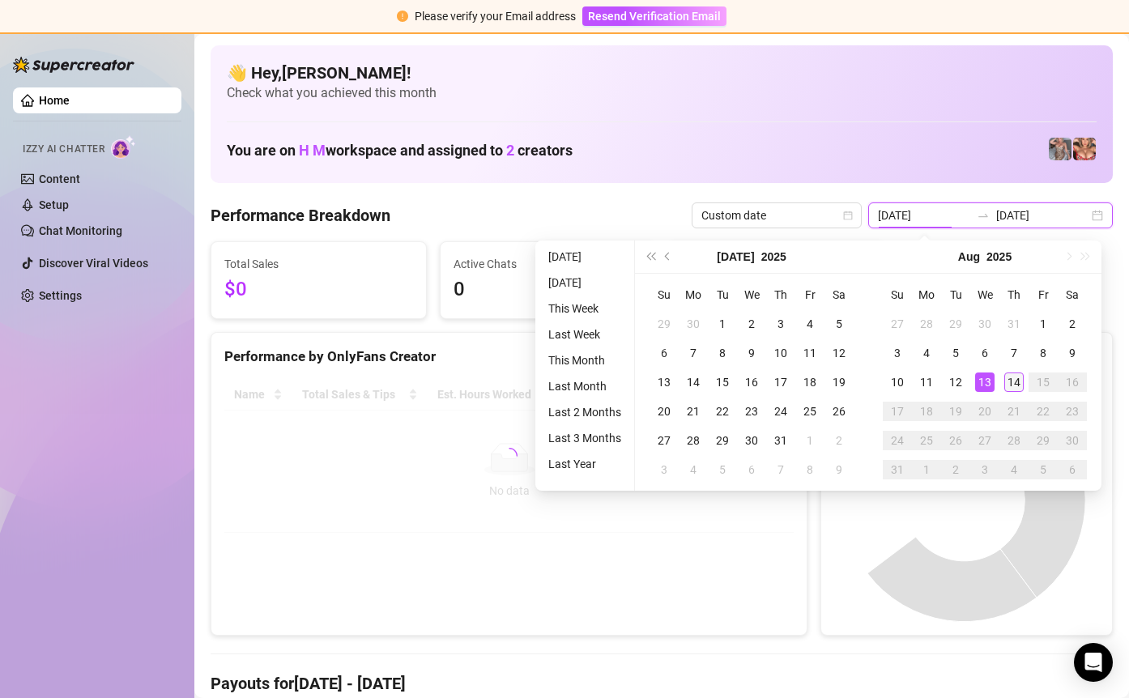
type input "[DATE]"
click at [1009, 377] on div "14" at bounding box center [1013, 381] width 19 height 19
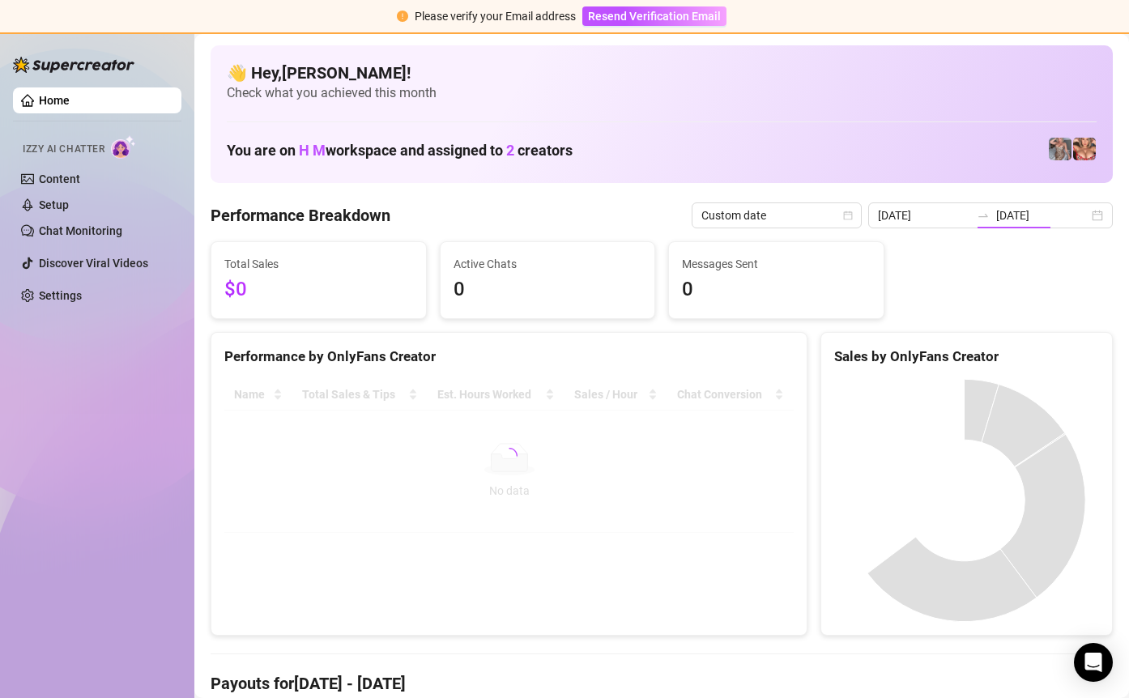
type input "[DATE]"
click at [945, 219] on input "[DATE]" at bounding box center [924, 215] width 92 height 18
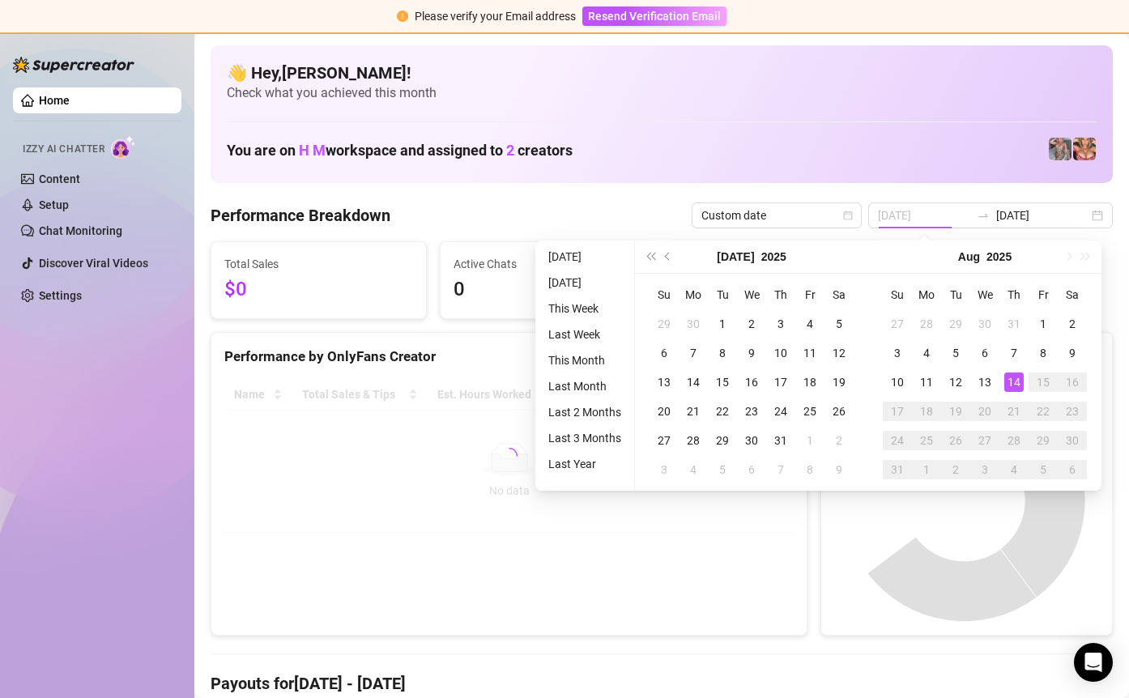
click at [1009, 385] on div "14" at bounding box center [1013, 381] width 19 height 19
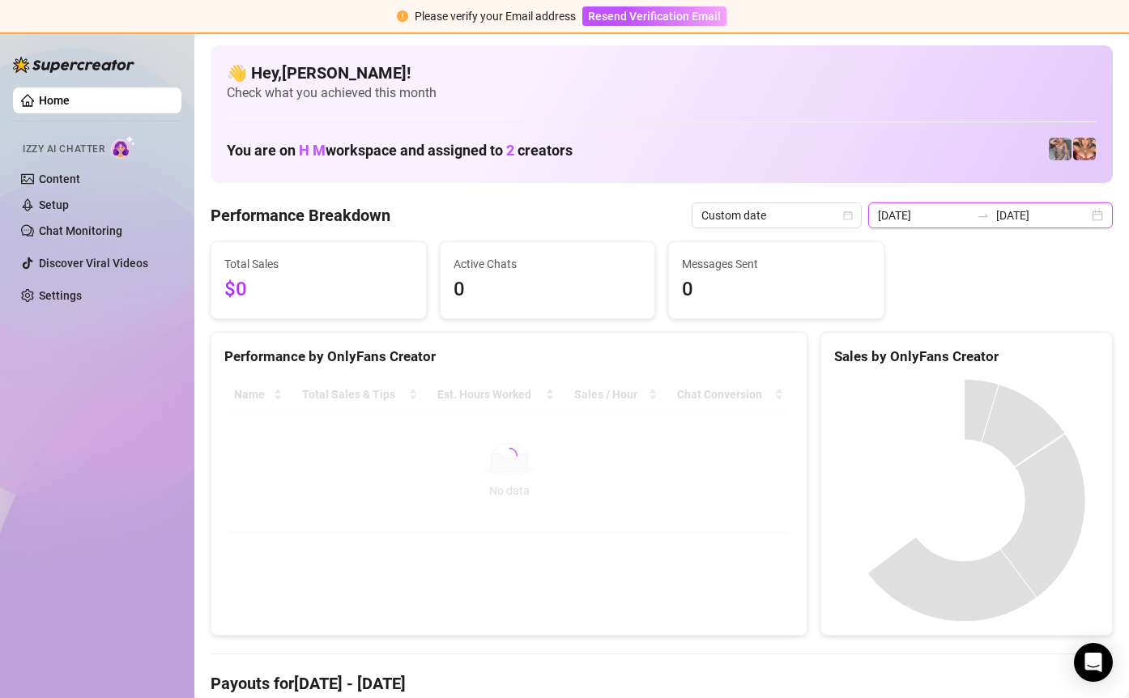
click at [954, 217] on input "[DATE]" at bounding box center [924, 215] width 92 height 18
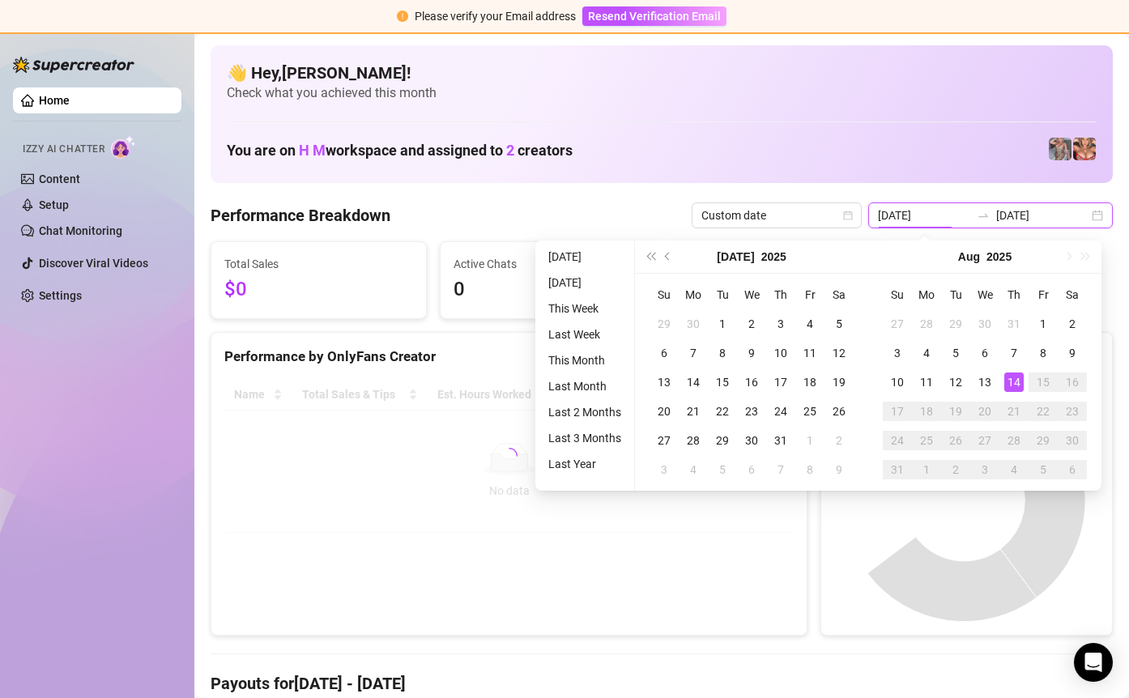
click at [954, 217] on input "[DATE]" at bounding box center [924, 215] width 92 height 18
type input "[DATE]"
click at [1018, 381] on div "14" at bounding box center [1013, 381] width 19 height 19
click at [1017, 380] on div "14" at bounding box center [1013, 381] width 19 height 19
